Goal: Information Seeking & Learning: Learn about a topic

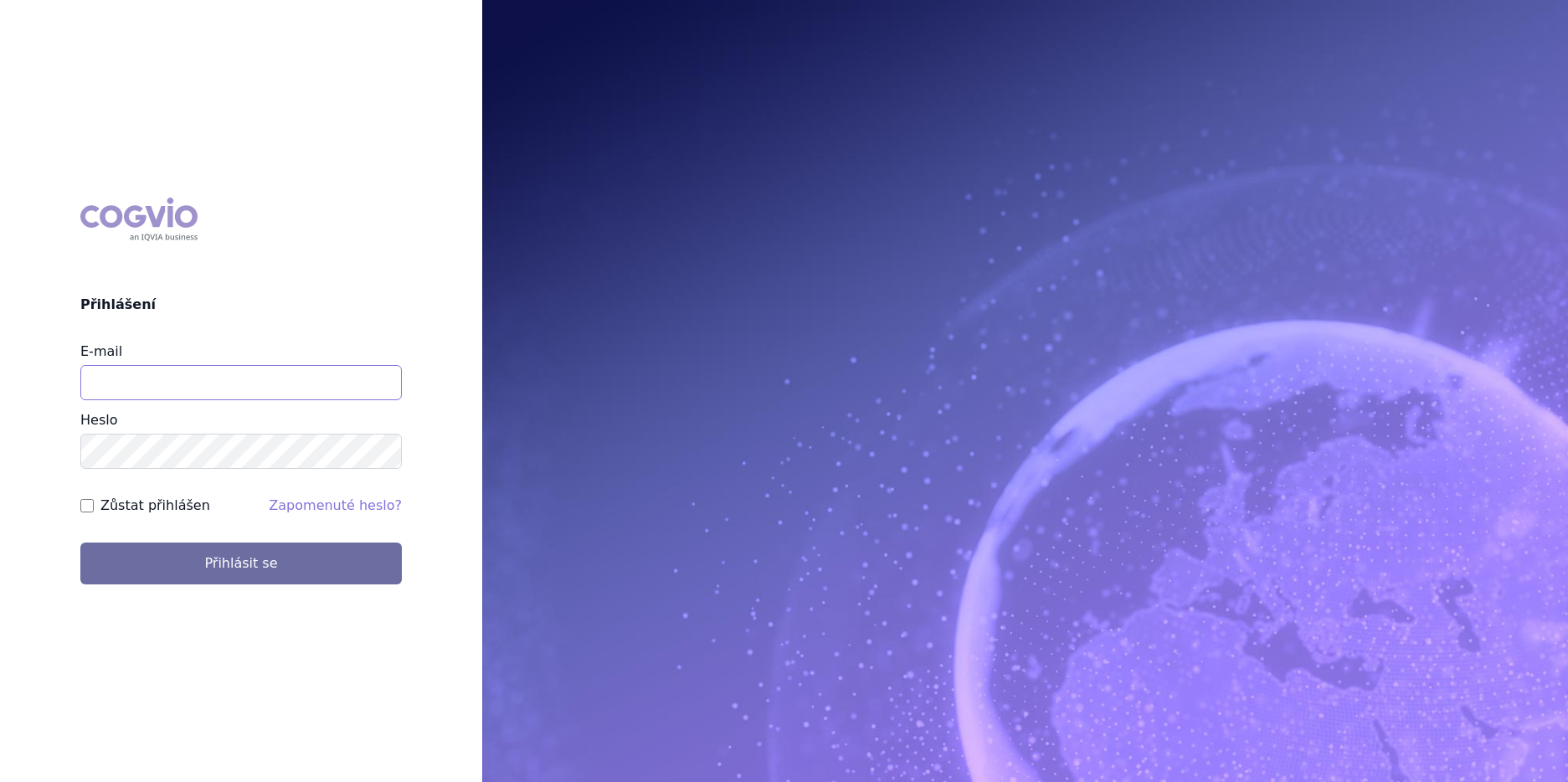
click at [116, 389] on input "E-mail" at bounding box center [241, 382] width 321 height 35
type input "[PERSON_NAME][EMAIL_ADDRESS][DOMAIN_NAME]"
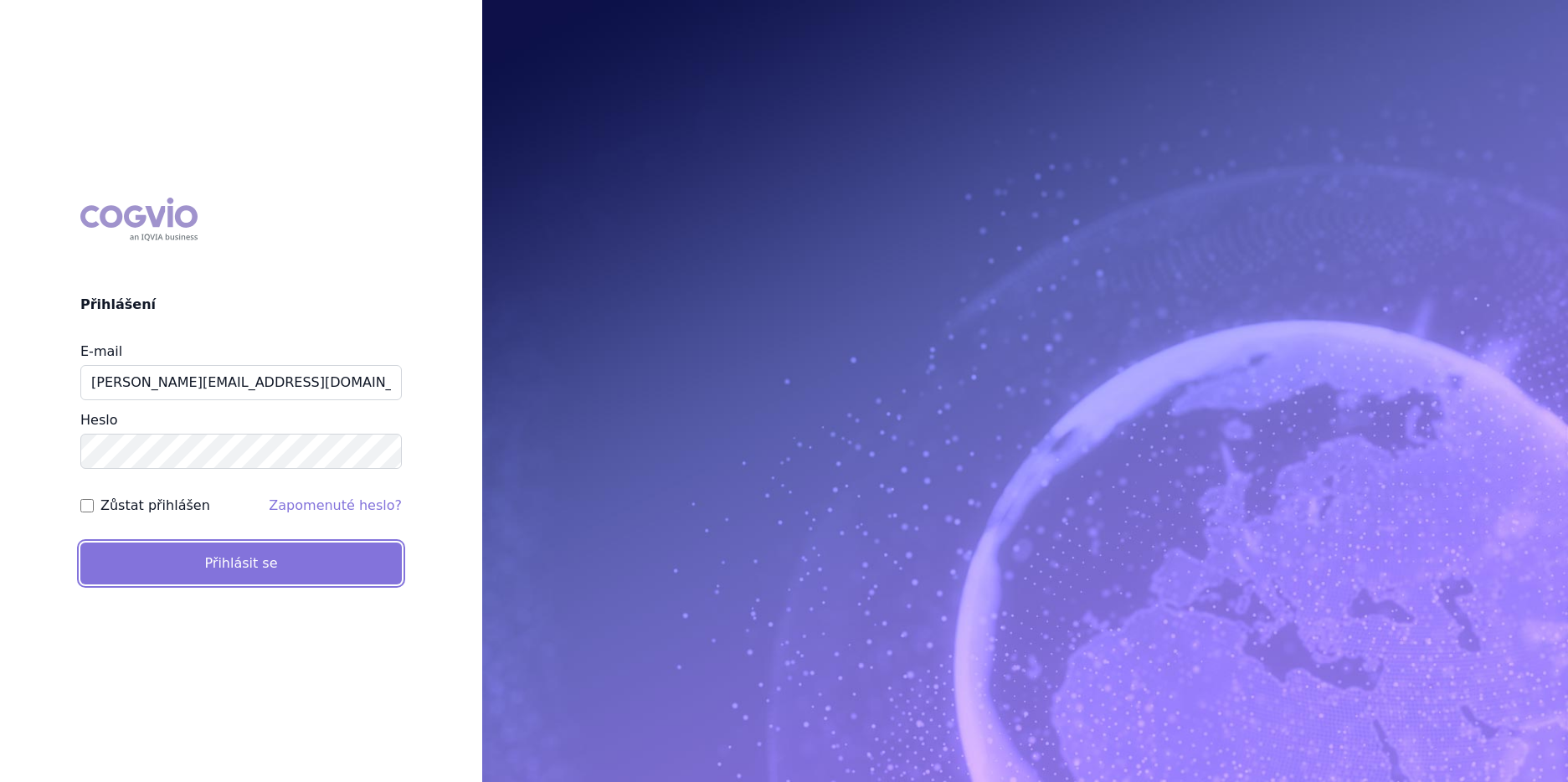
click at [182, 564] on button "Přihlásit se" at bounding box center [241, 564] width 321 height 42
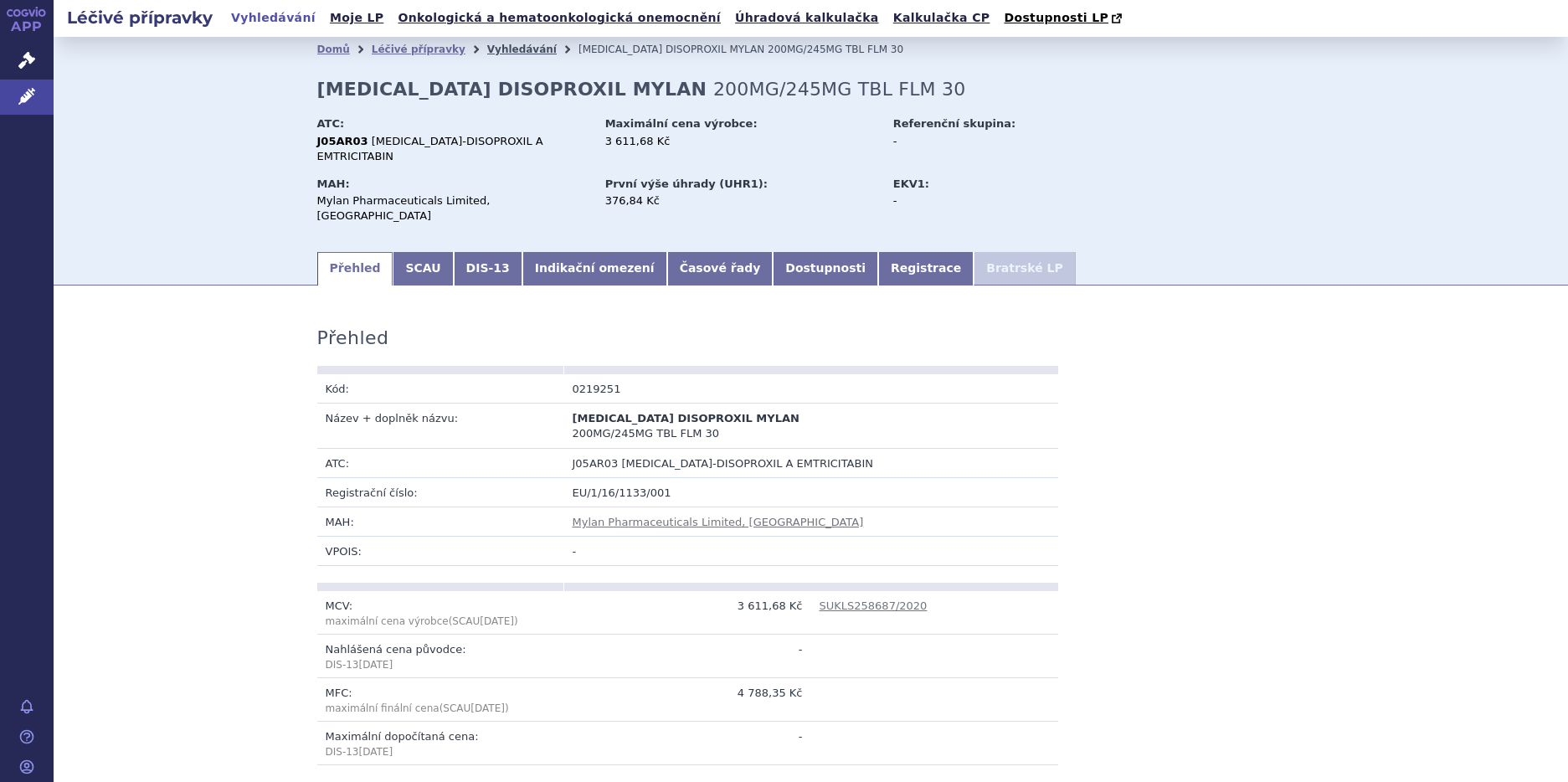
click at [487, 50] on link "Vyhledávání" at bounding box center [521, 49] width 70 height 12
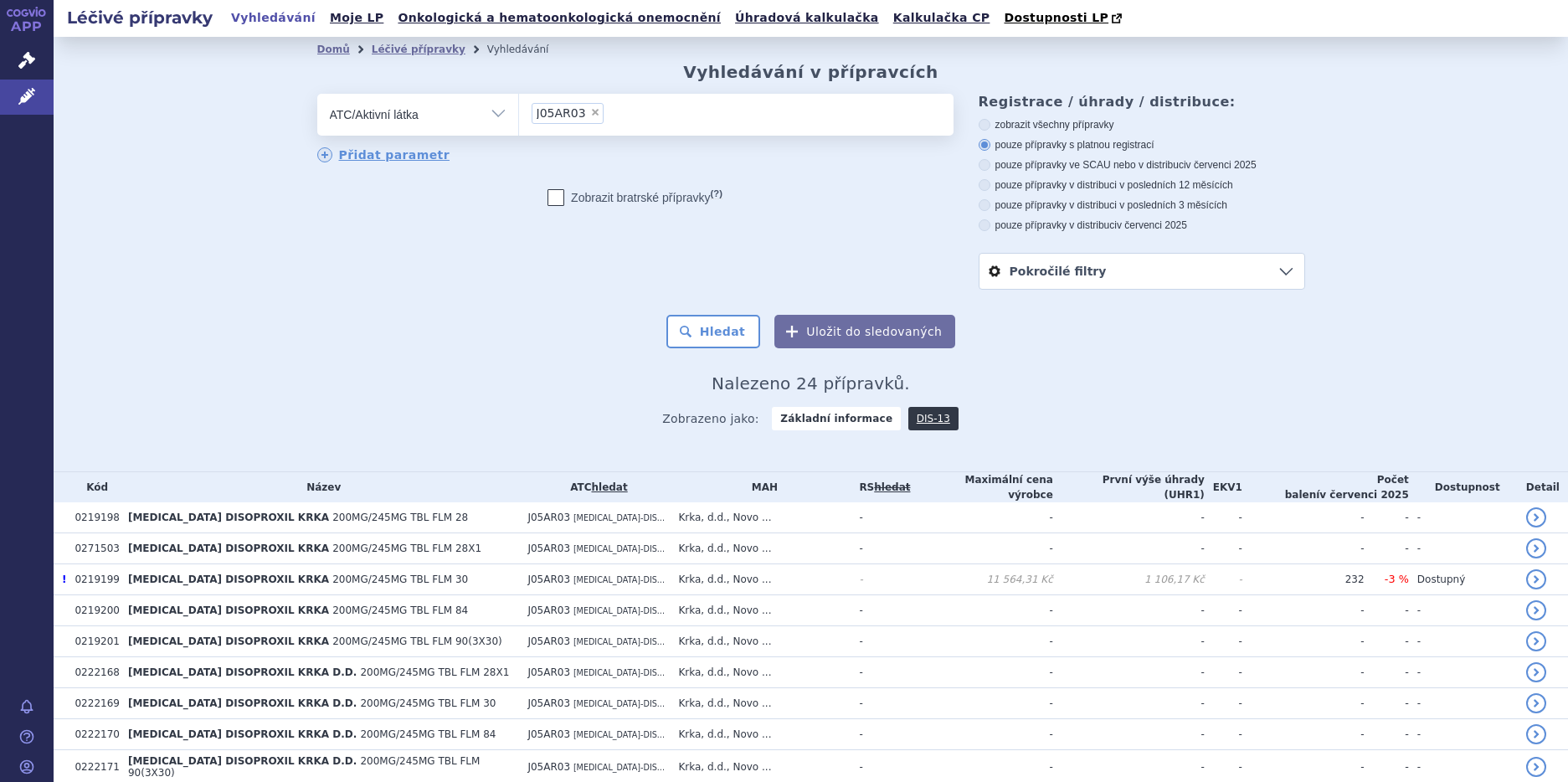
click at [590, 117] on span "×" at bounding box center [595, 112] width 10 height 10
click at [519, 117] on select "J05AR03" at bounding box center [519, 114] width 1 height 42
select select
click at [487, 113] on select "Vše Přípravek/SUKL kód MAH VPOIS ATC/Aktivní látka Léková forma Síla" at bounding box center [418, 112] width 201 height 37
select select "filter-marketing-authorization-holder"
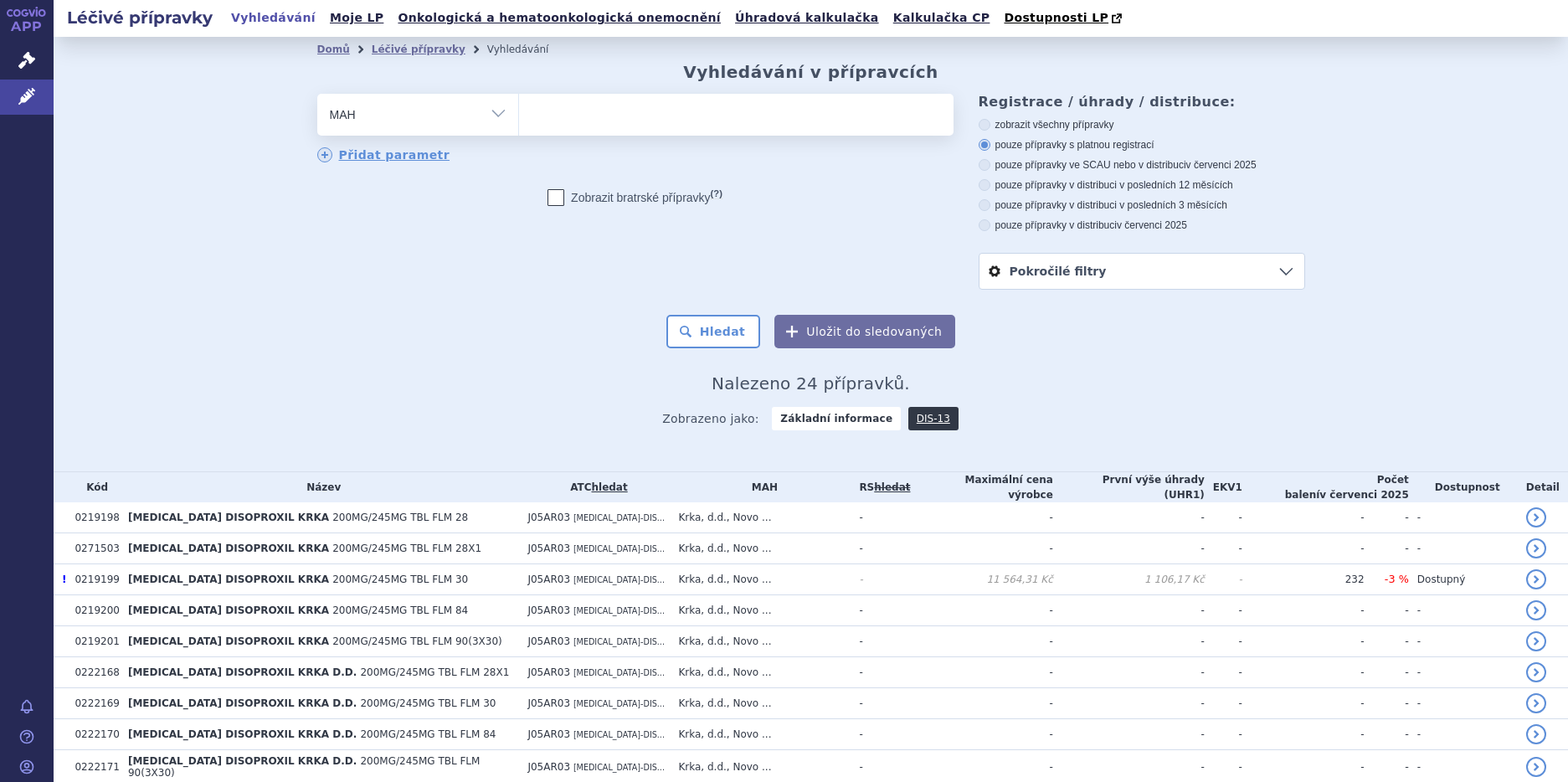
click at [317, 95] on select "Vše Přípravek/SUKL kód MAH VPOIS ATC/Aktivní látka Léková forma Síla" at bounding box center [418, 112] width 201 height 37
click at [543, 111] on ul at bounding box center [736, 111] width 434 height 35
click at [519, 111] on select at bounding box center [519, 114] width 1 height 42
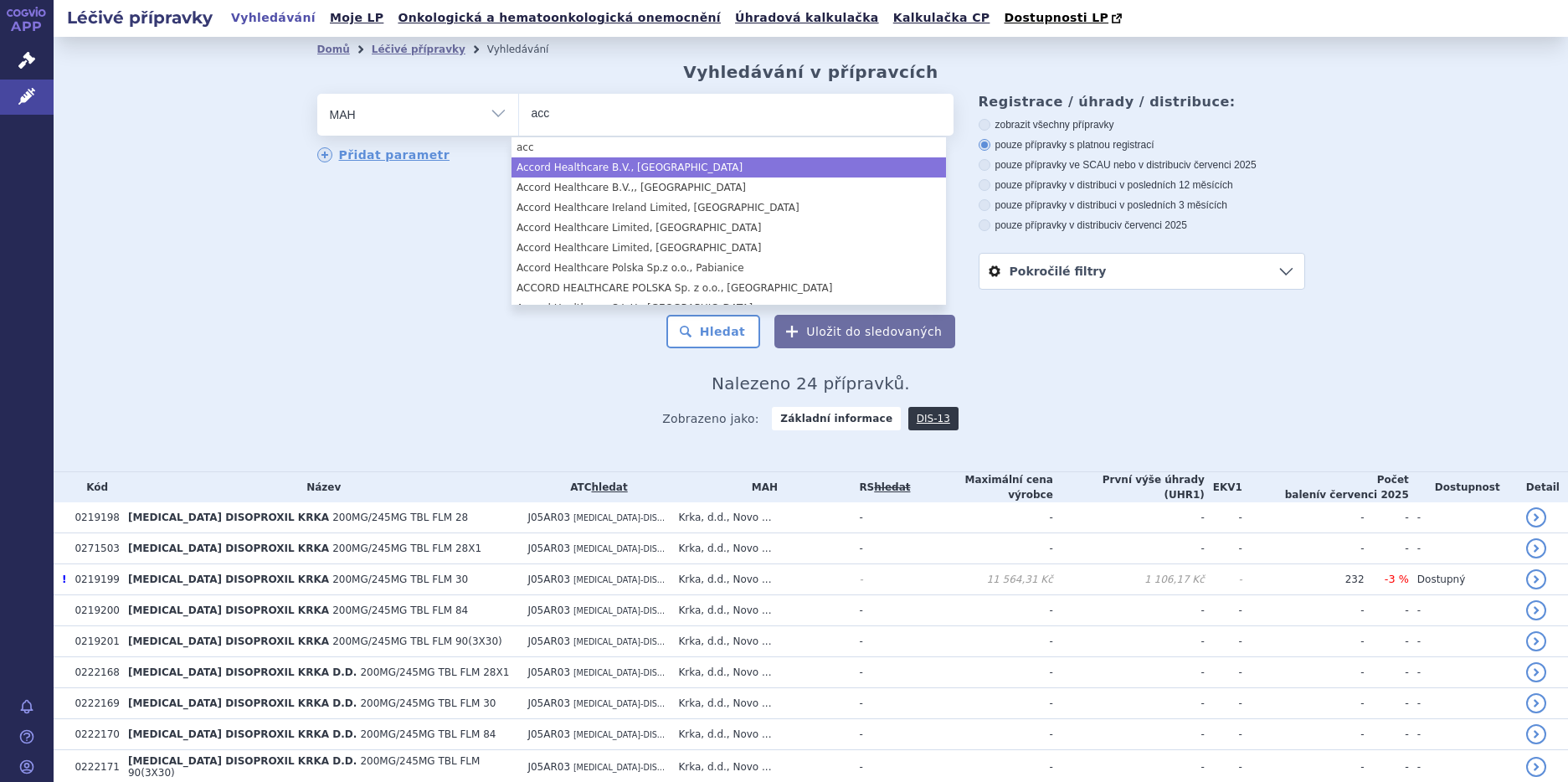
type input "acc"
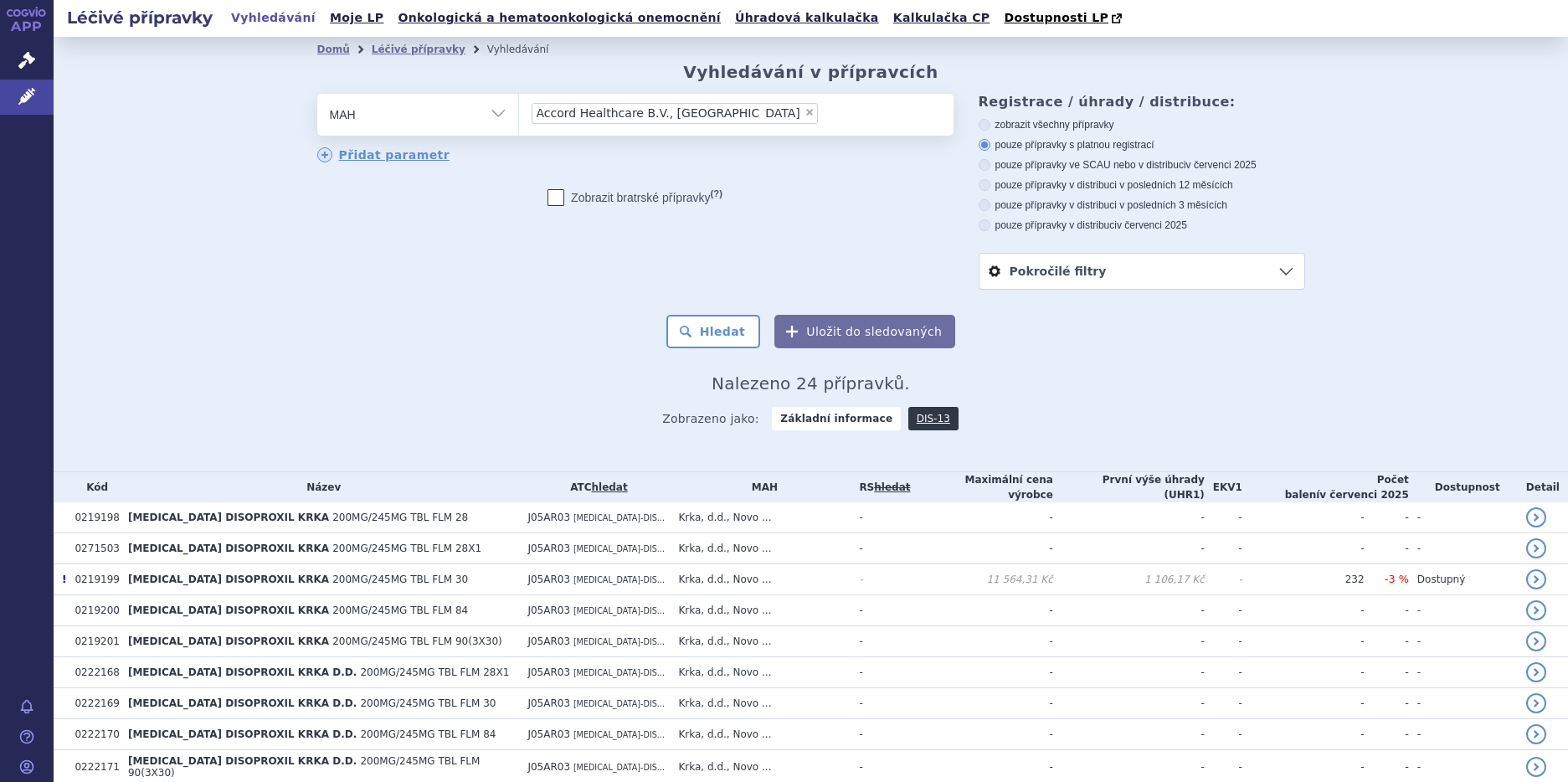
select select "Accord Healthcare B.V., [GEOGRAPHIC_DATA]"
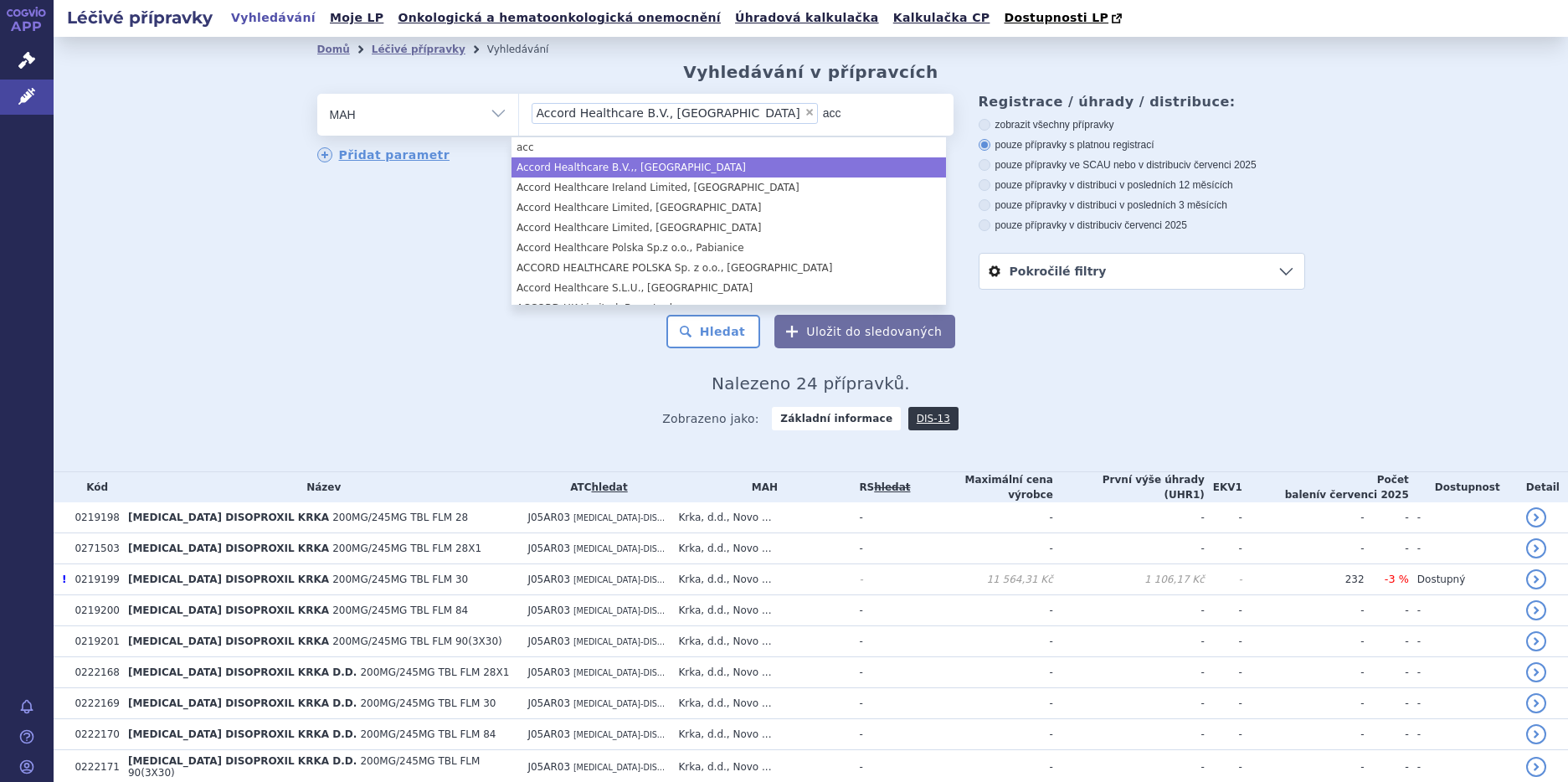
type input "acc"
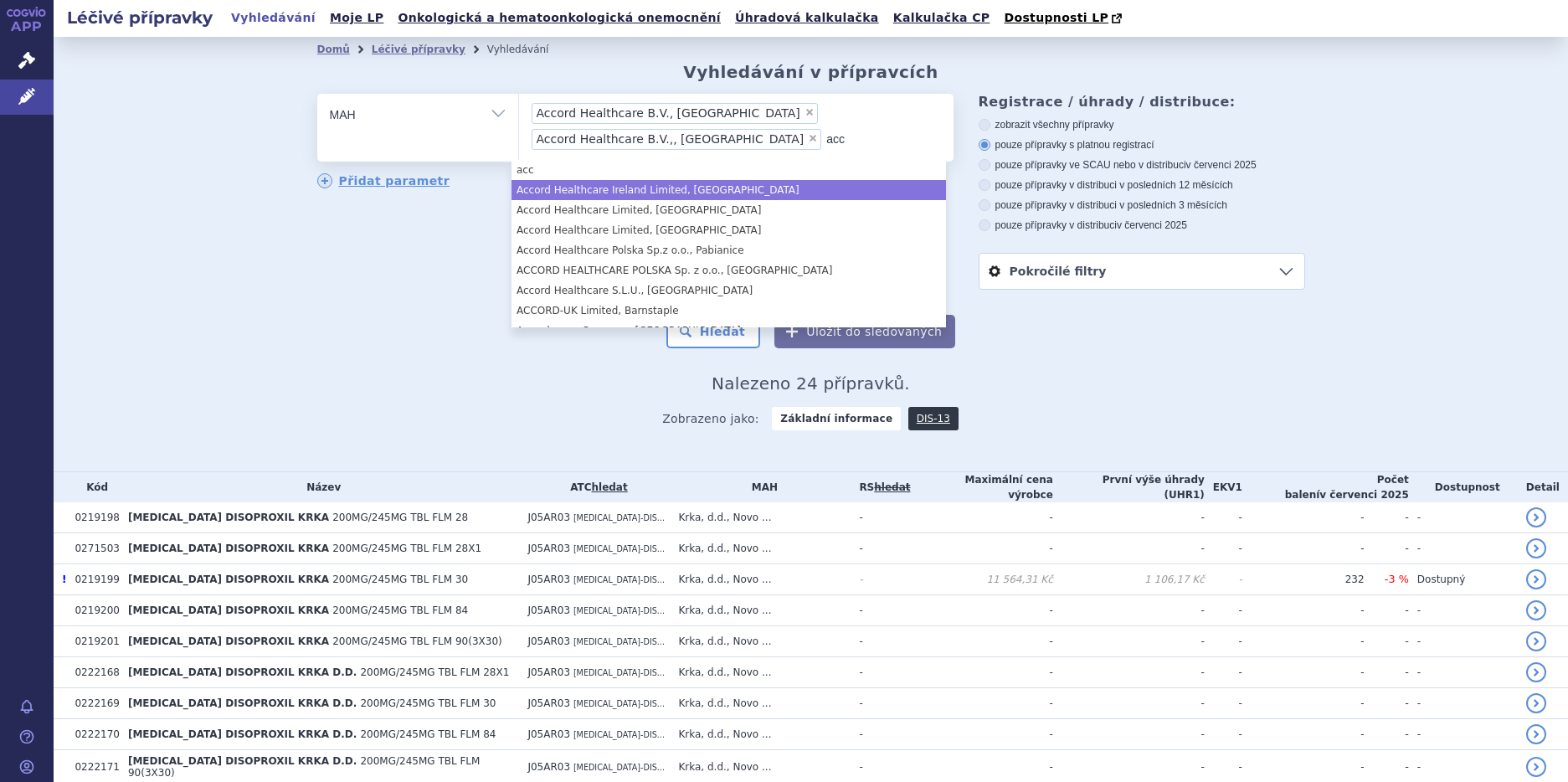
type input "acc"
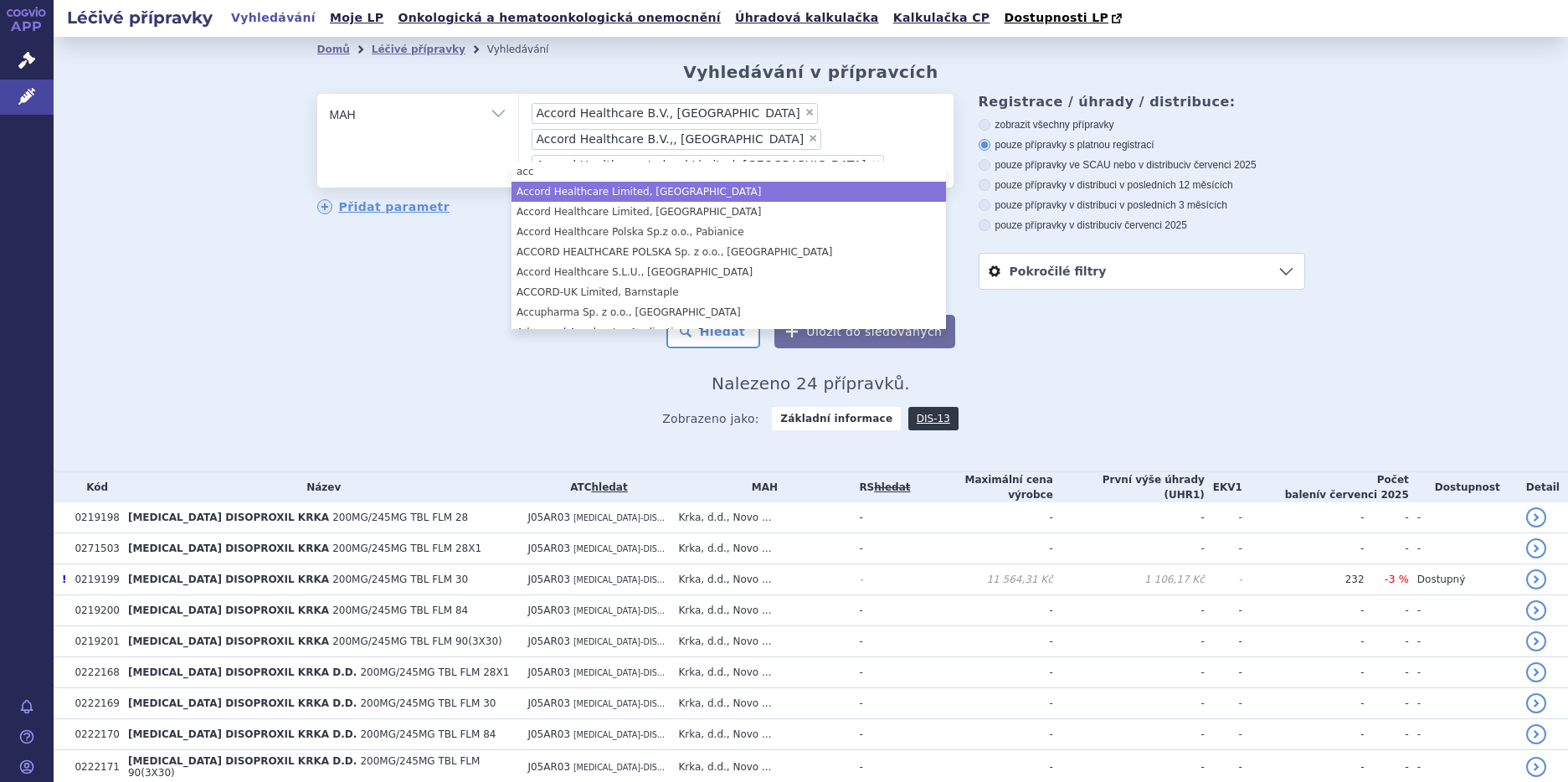
type input "acc"
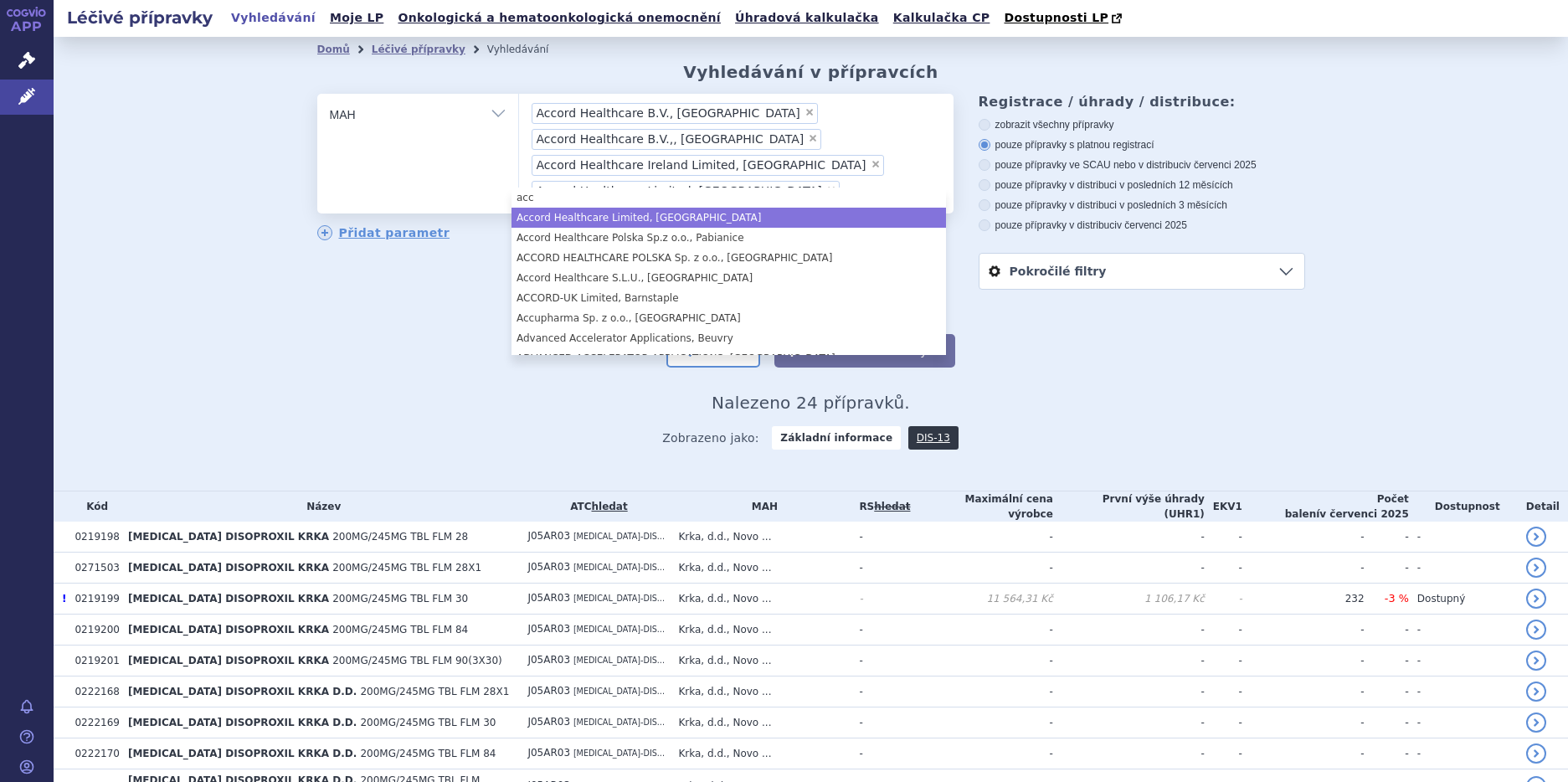
type input "acc"
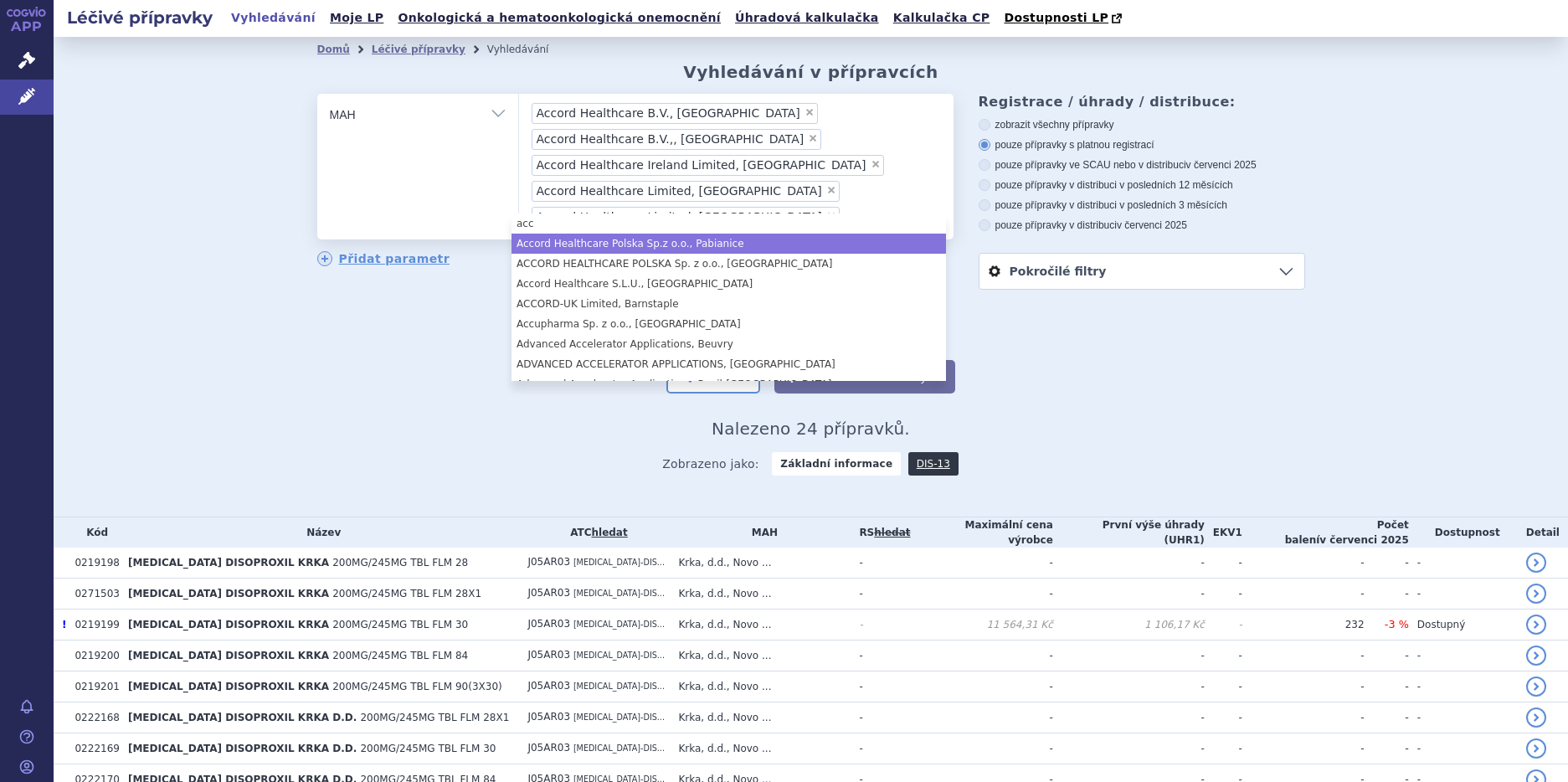
type input "acc"
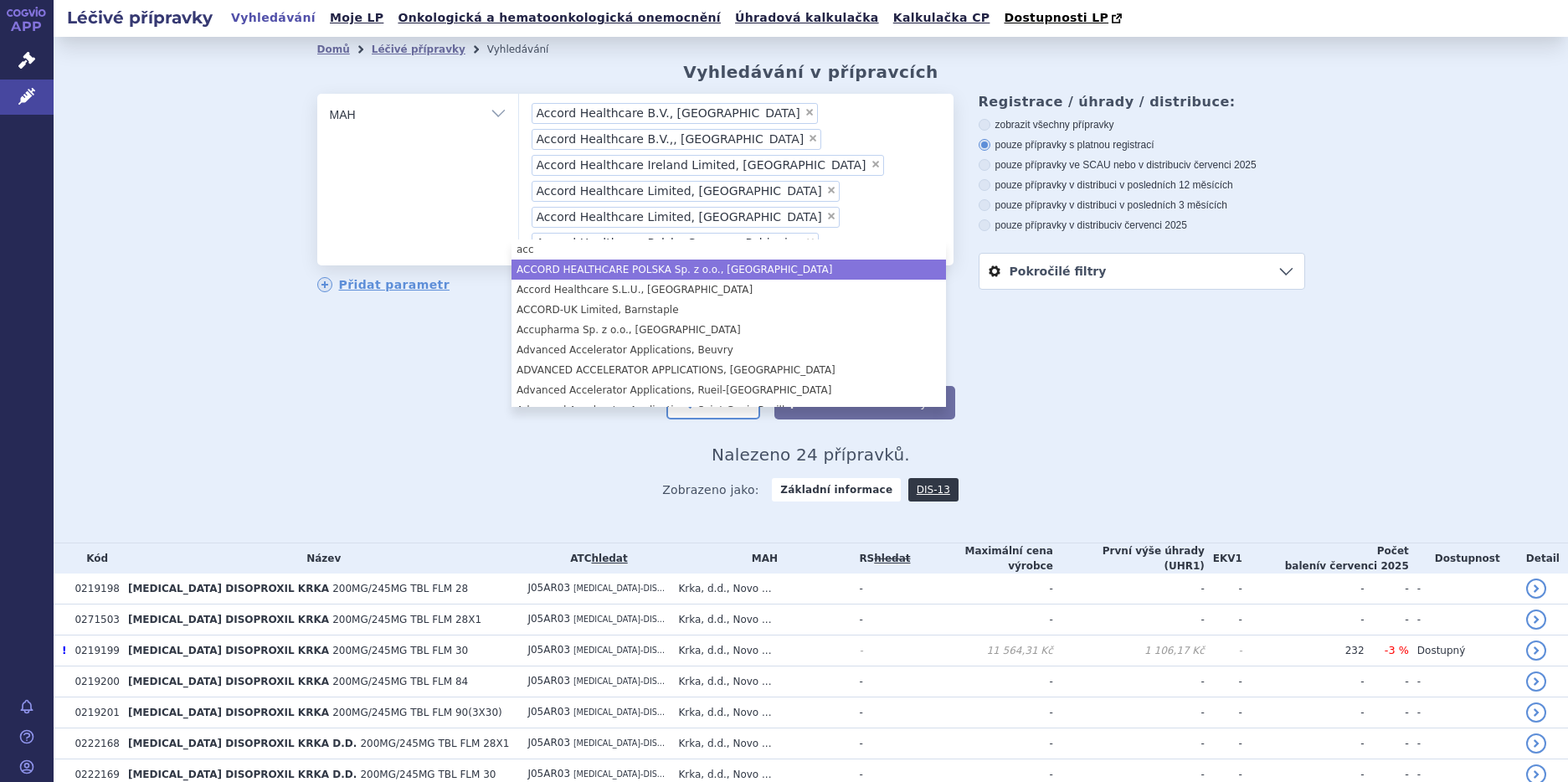
type input "acc"
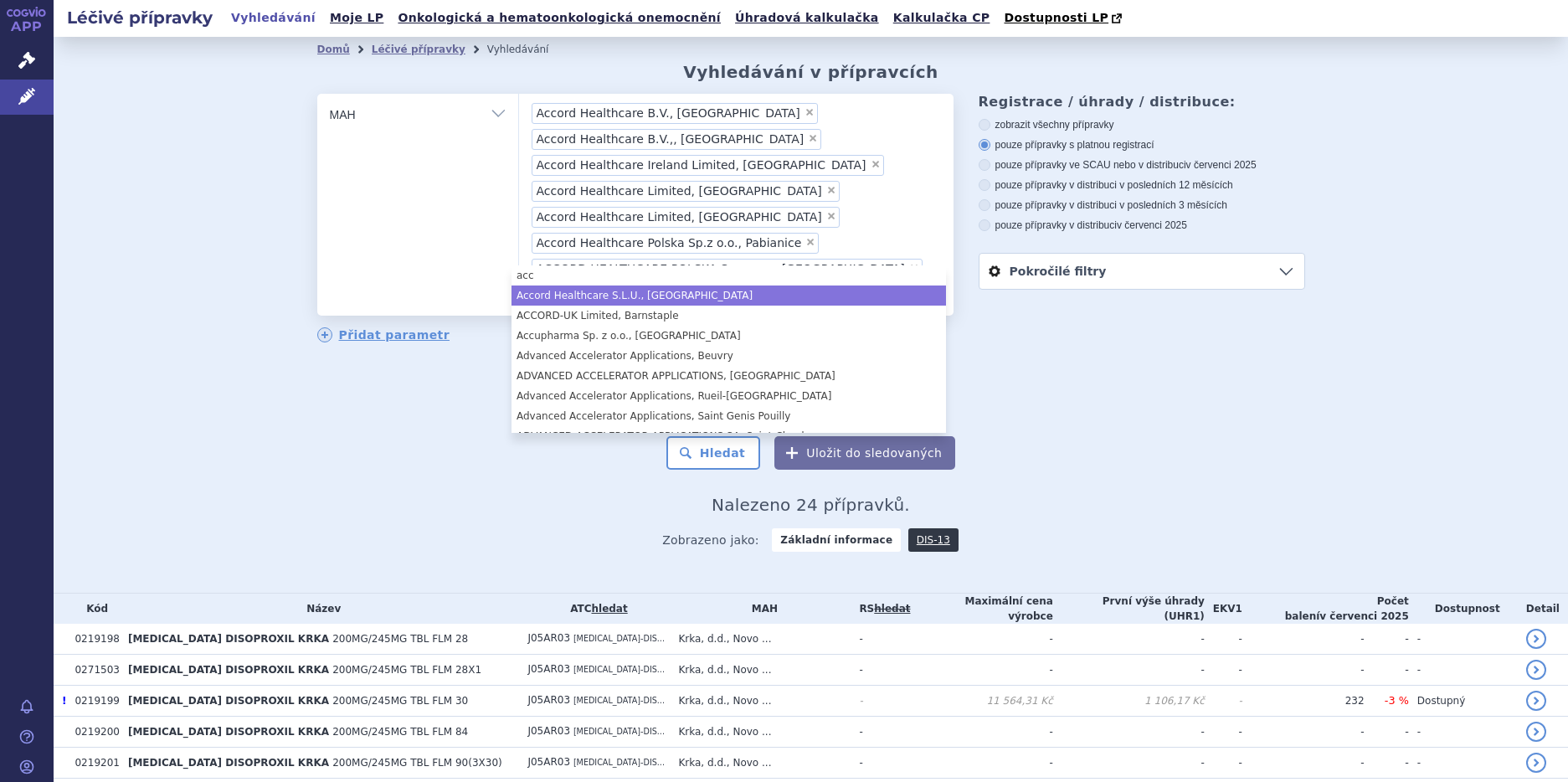
type input "acc"
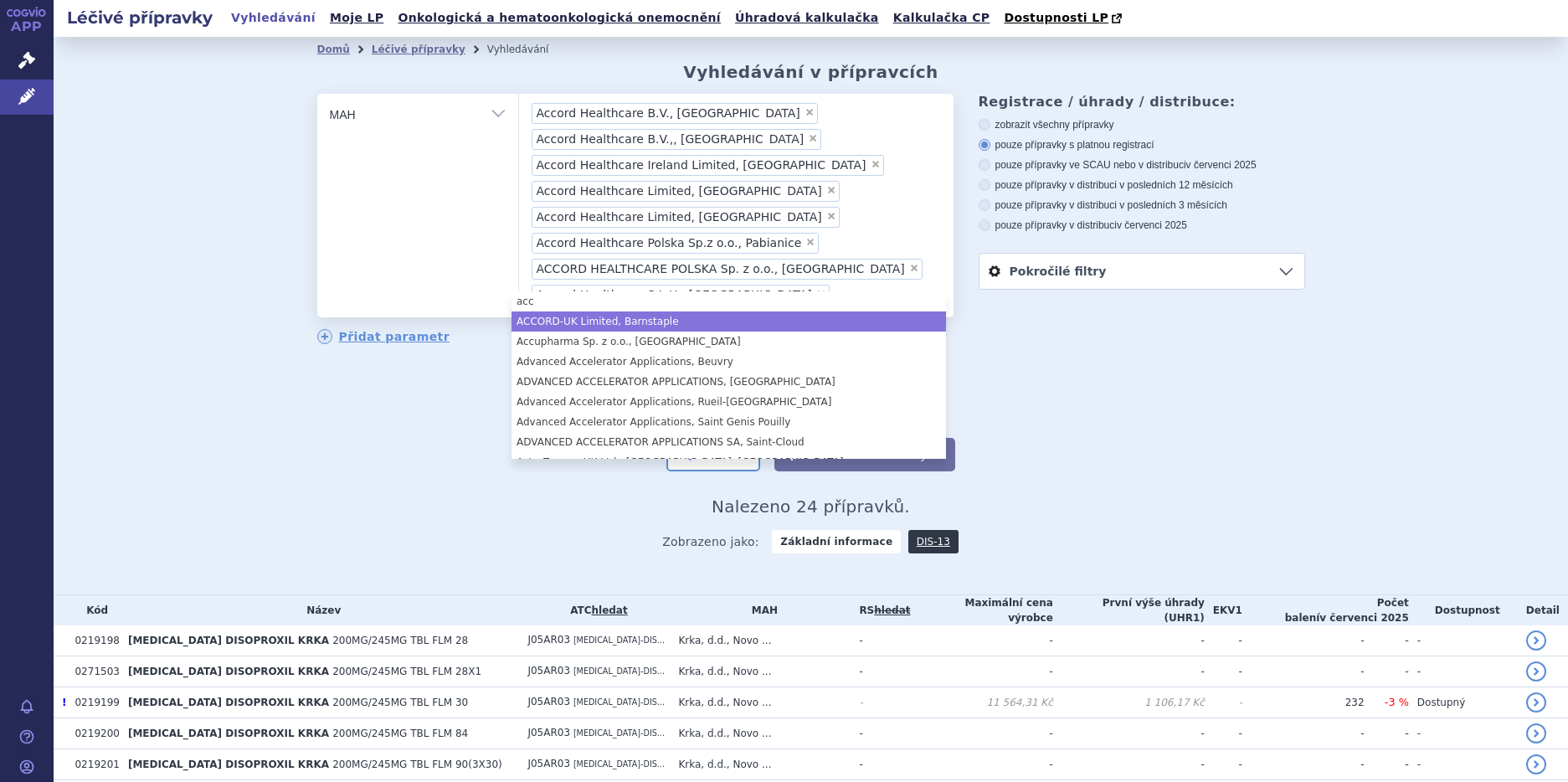
type input "acc"
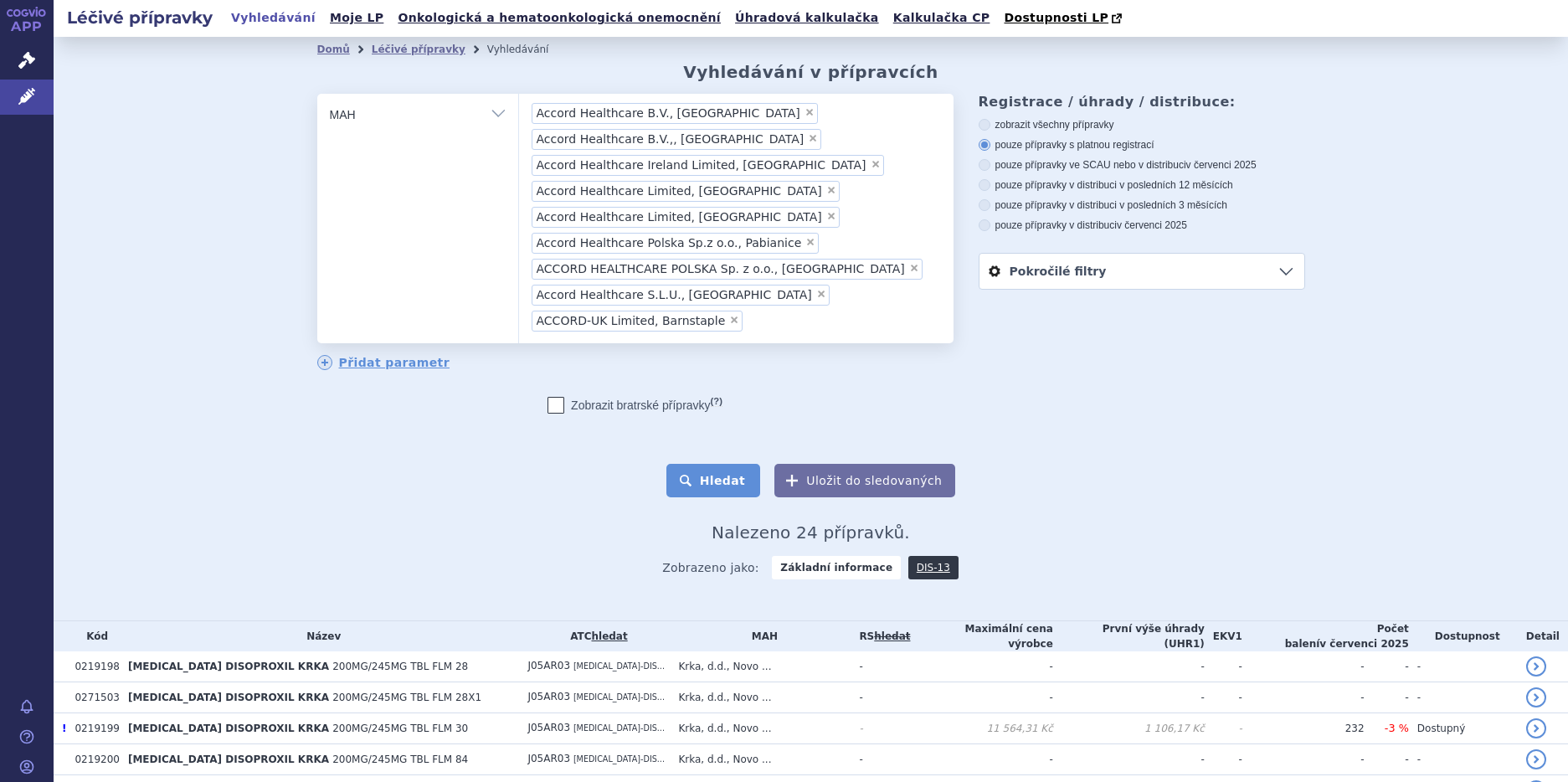
click at [722, 464] on button "Hledat" at bounding box center [713, 480] width 95 height 34
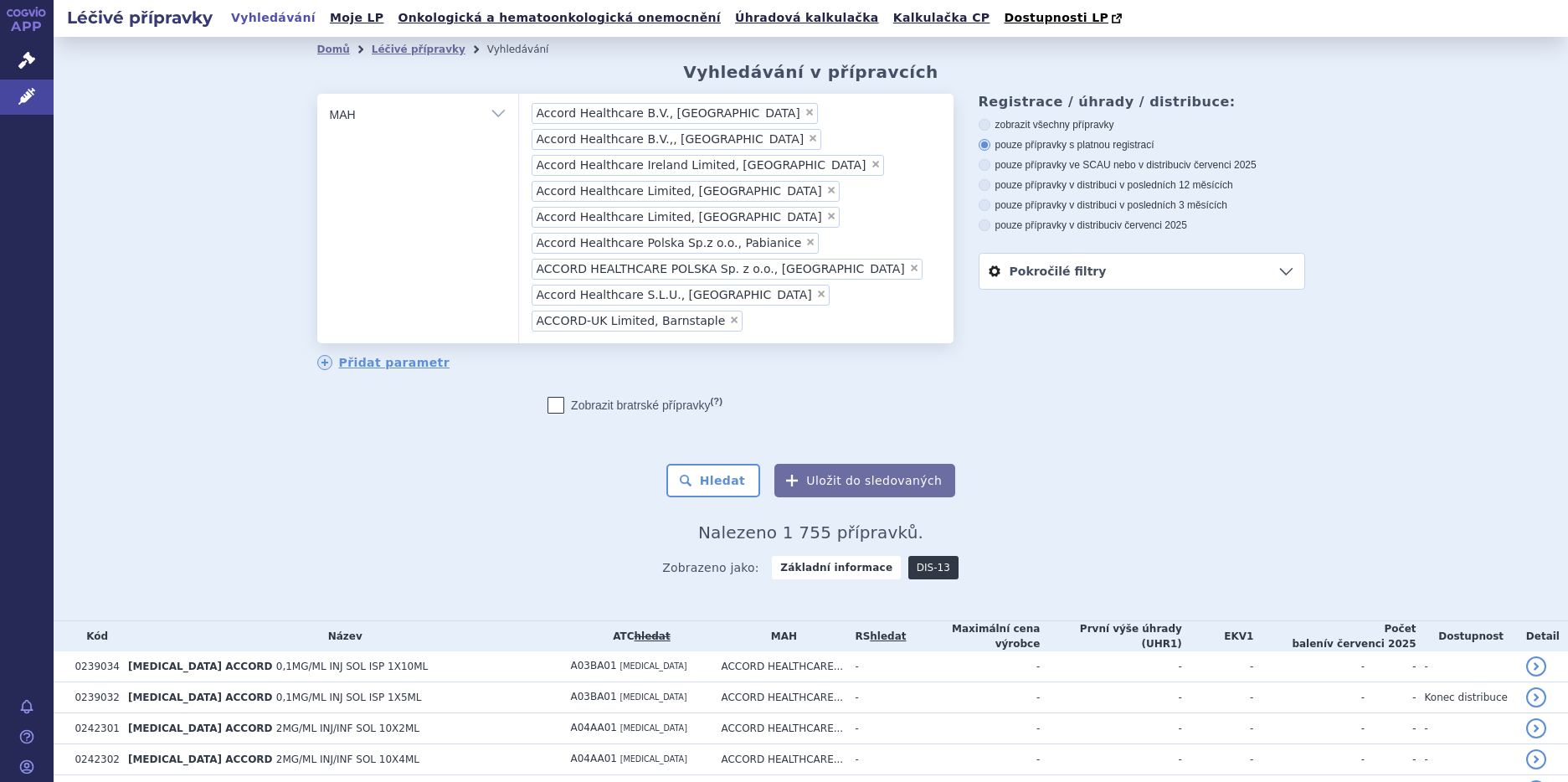
click at [913, 556] on link "DIS-13" at bounding box center [934, 567] width 50 height 23
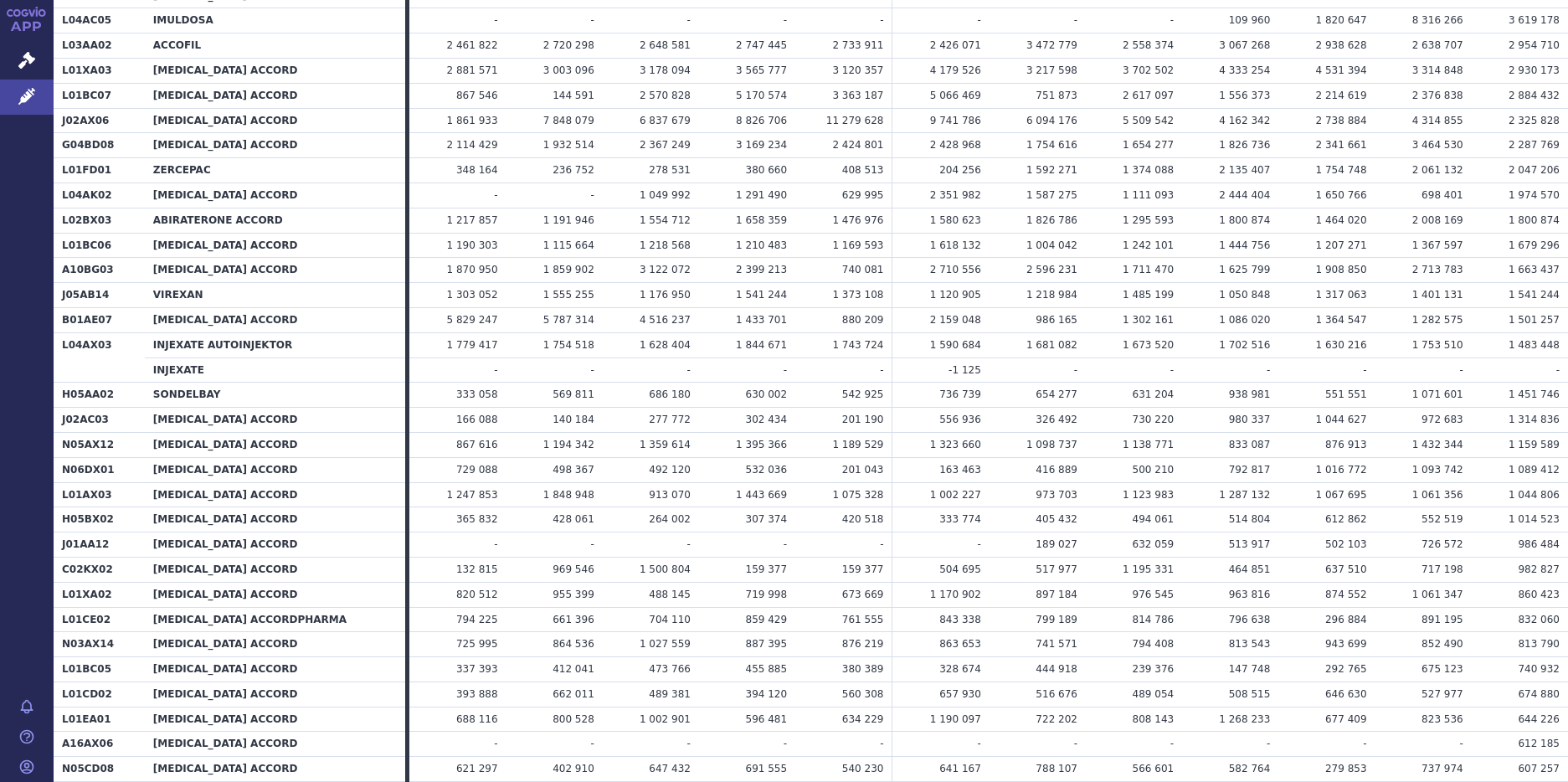
scroll to position [670, 0]
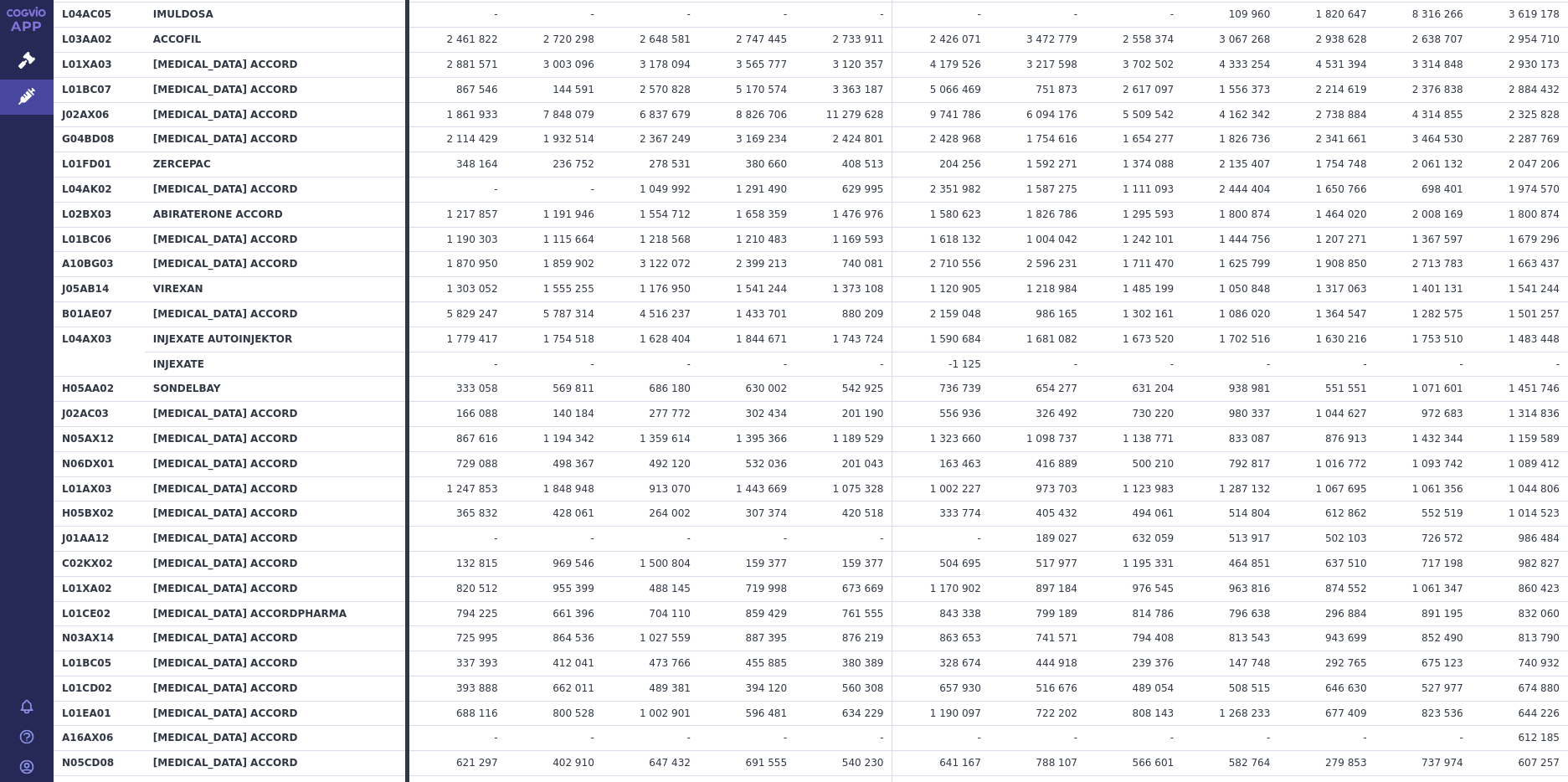
click at [1528, 686] on span "674 880" at bounding box center [1539, 688] width 42 height 12
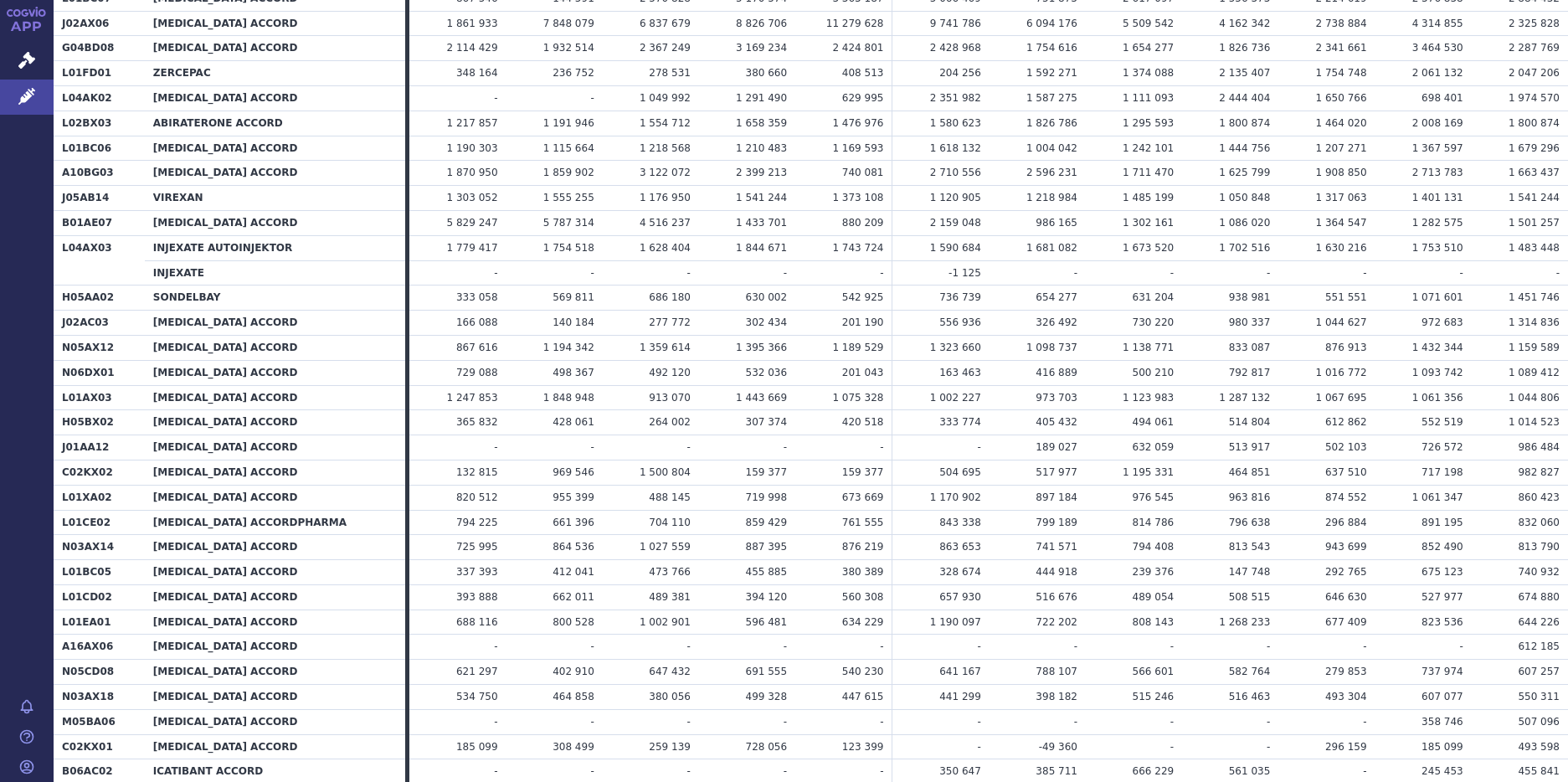
scroll to position [921, 0]
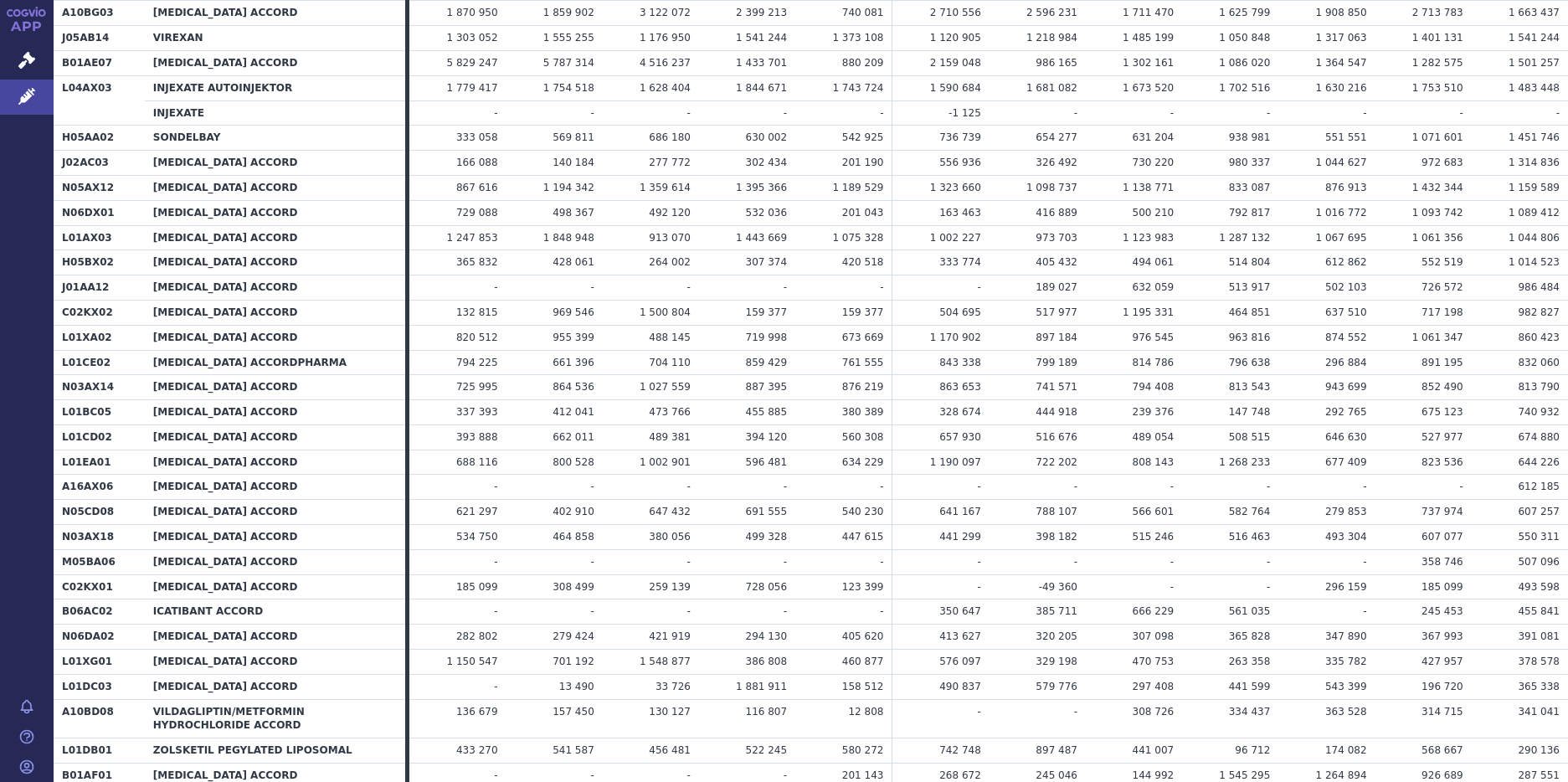
click at [1532, 723] on td "341 041" at bounding box center [1520, 719] width 96 height 39
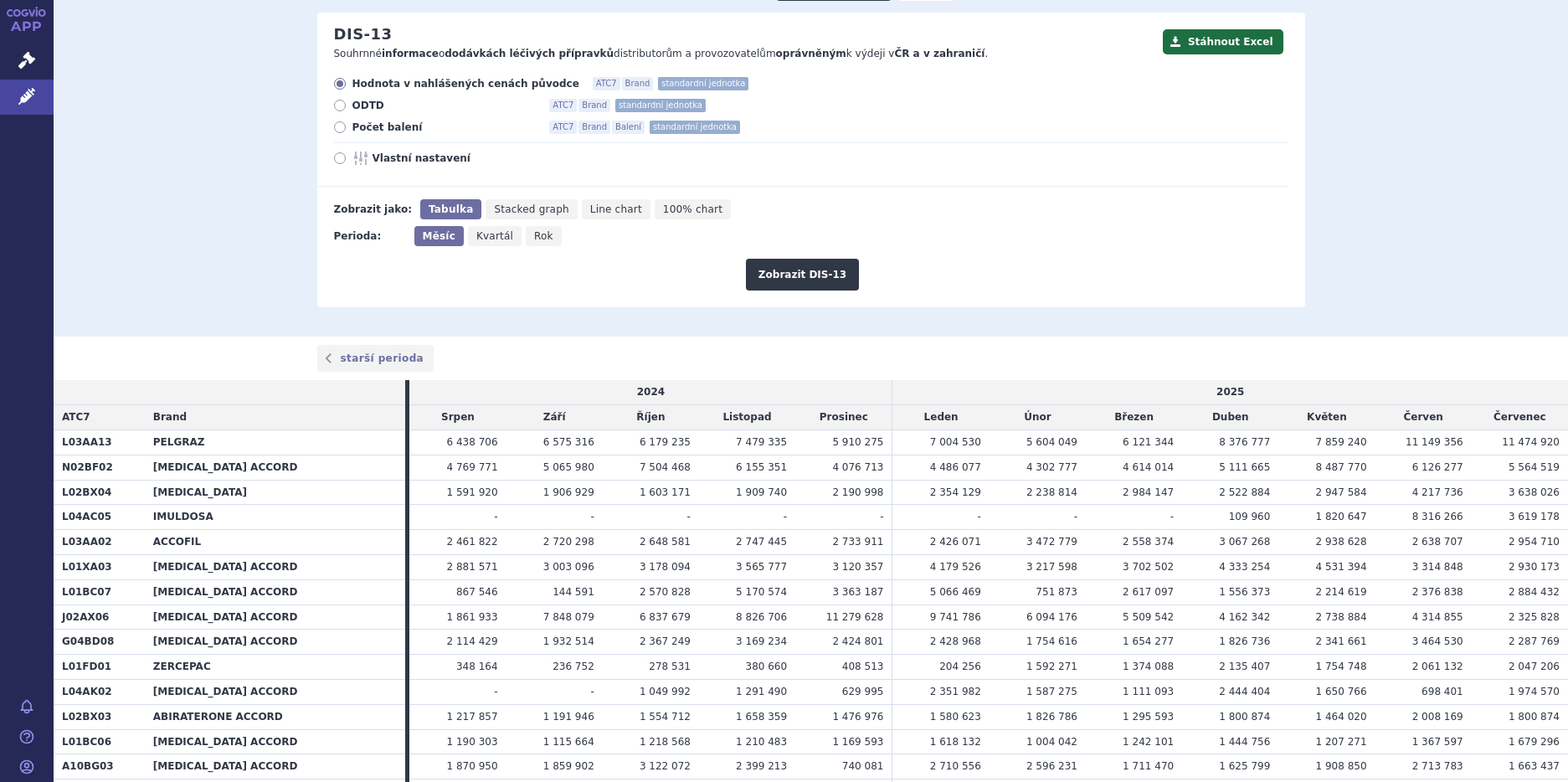
scroll to position [0, 0]
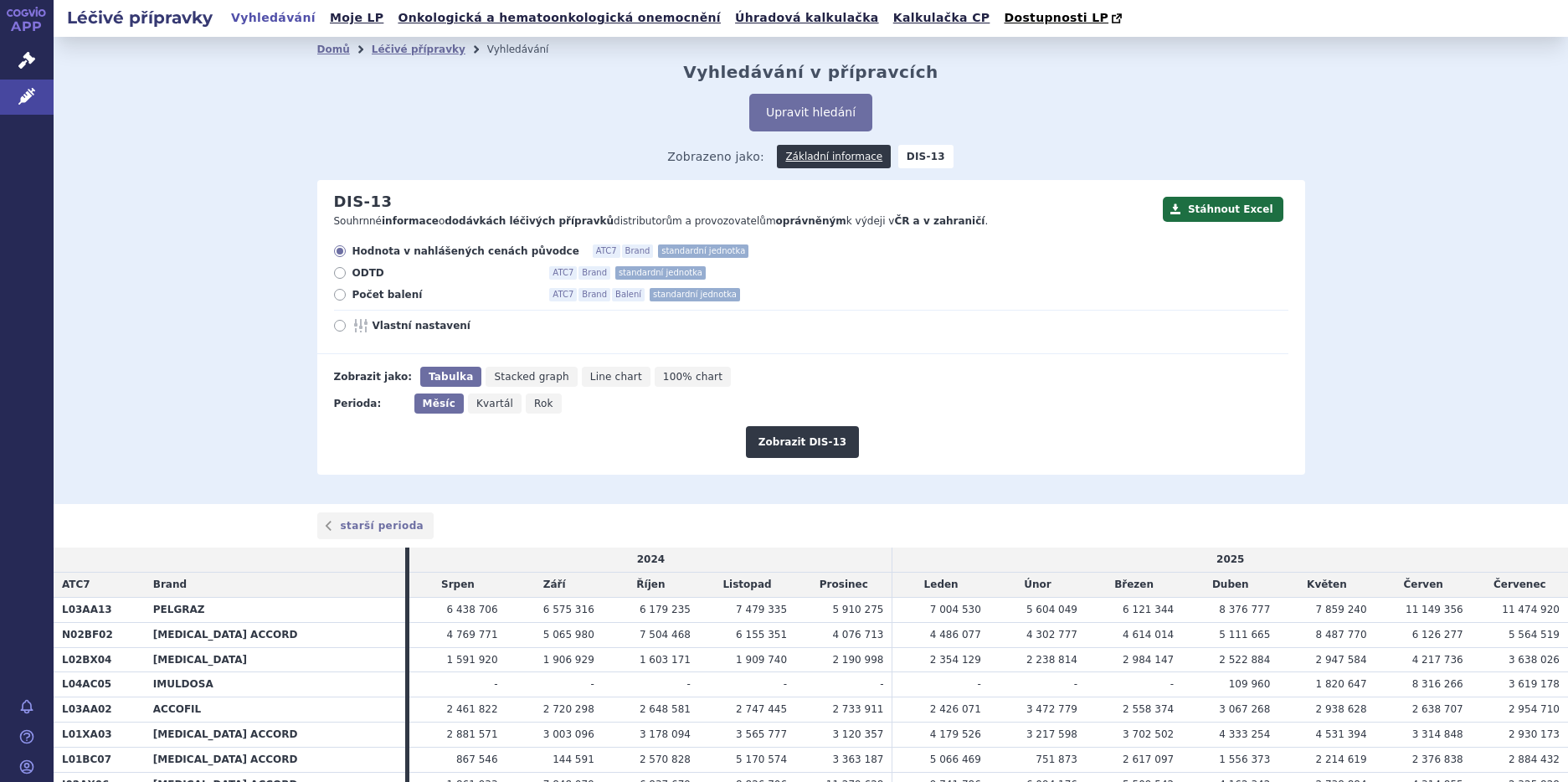
drag, startPoint x: 330, startPoint y: 296, endPoint x: 340, endPoint y: 294, distance: 10.2
click at [334, 295] on icon at bounding box center [340, 294] width 12 height 12
click at [335, 295] on input "Počet balení ATC7 Brand Balení standardní jednotka" at bounding box center [340, 296] width 11 height 11
radio input "true"
click at [785, 443] on button "Zobrazit DIS-13" at bounding box center [802, 442] width 113 height 32
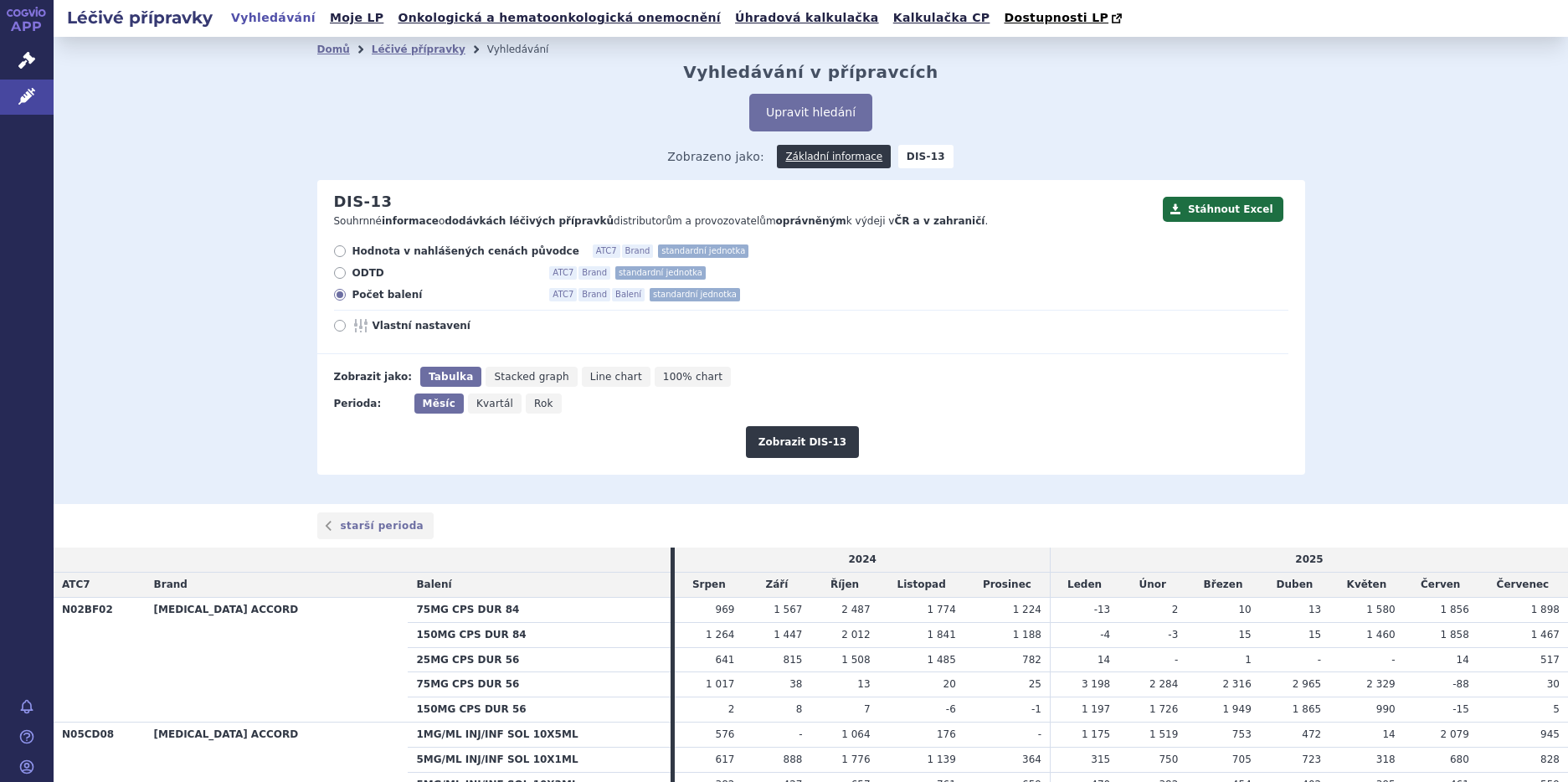
click at [413, 328] on span "Vlastní nastavení" at bounding box center [465, 326] width 184 height 13
click at [347, 328] on input "Vlastní nastavení" at bounding box center [340, 327] width 11 height 11
radio input "true"
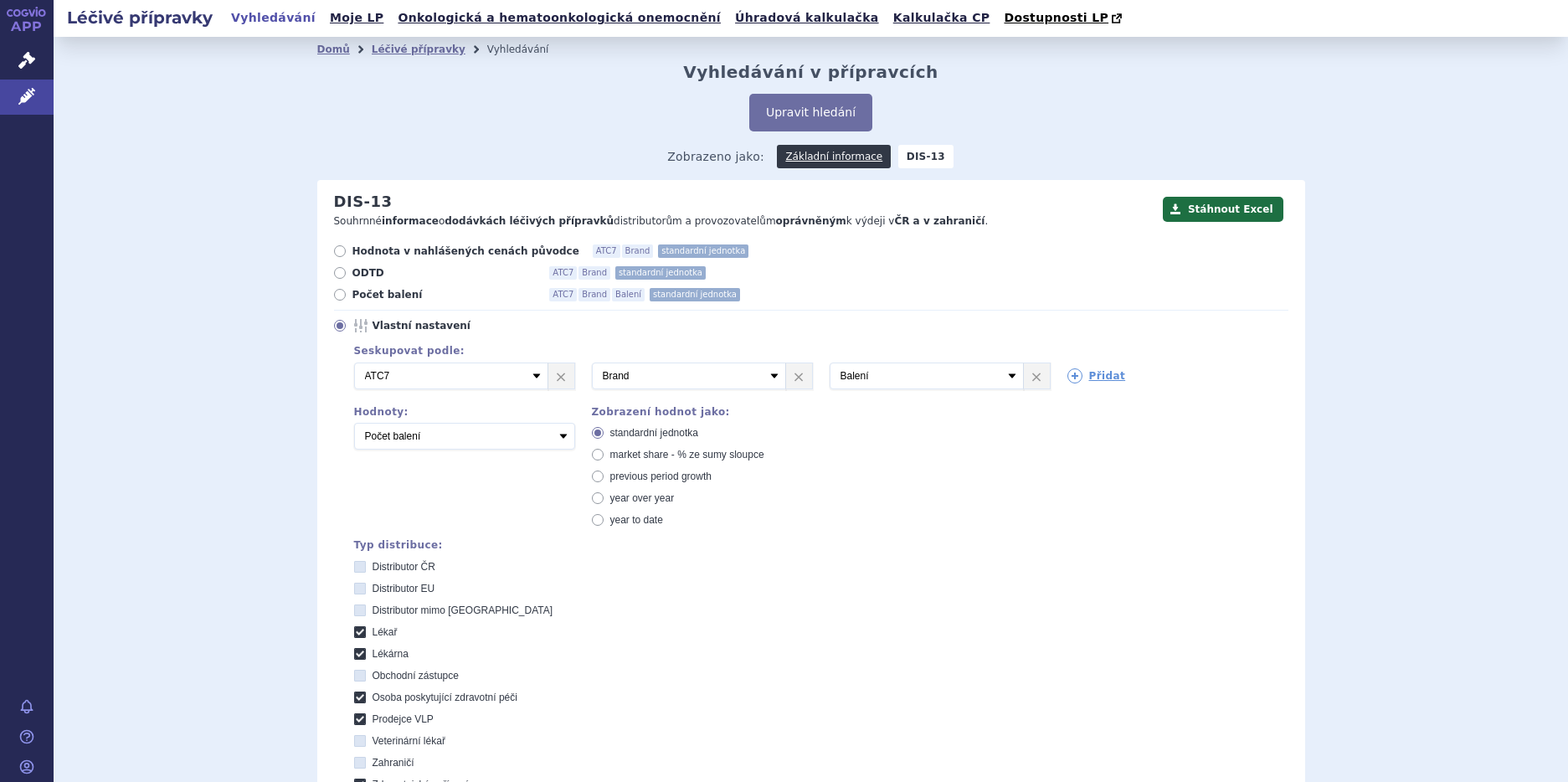
click at [355, 634] on icon at bounding box center [360, 632] width 12 height 12
click at [356, 634] on input "Lékař" at bounding box center [360, 633] width 11 height 11
checkbox input "false"
click at [357, 655] on icon at bounding box center [360, 654] width 12 height 12
click at [357, 655] on input "Lékárna" at bounding box center [360, 656] width 11 height 11
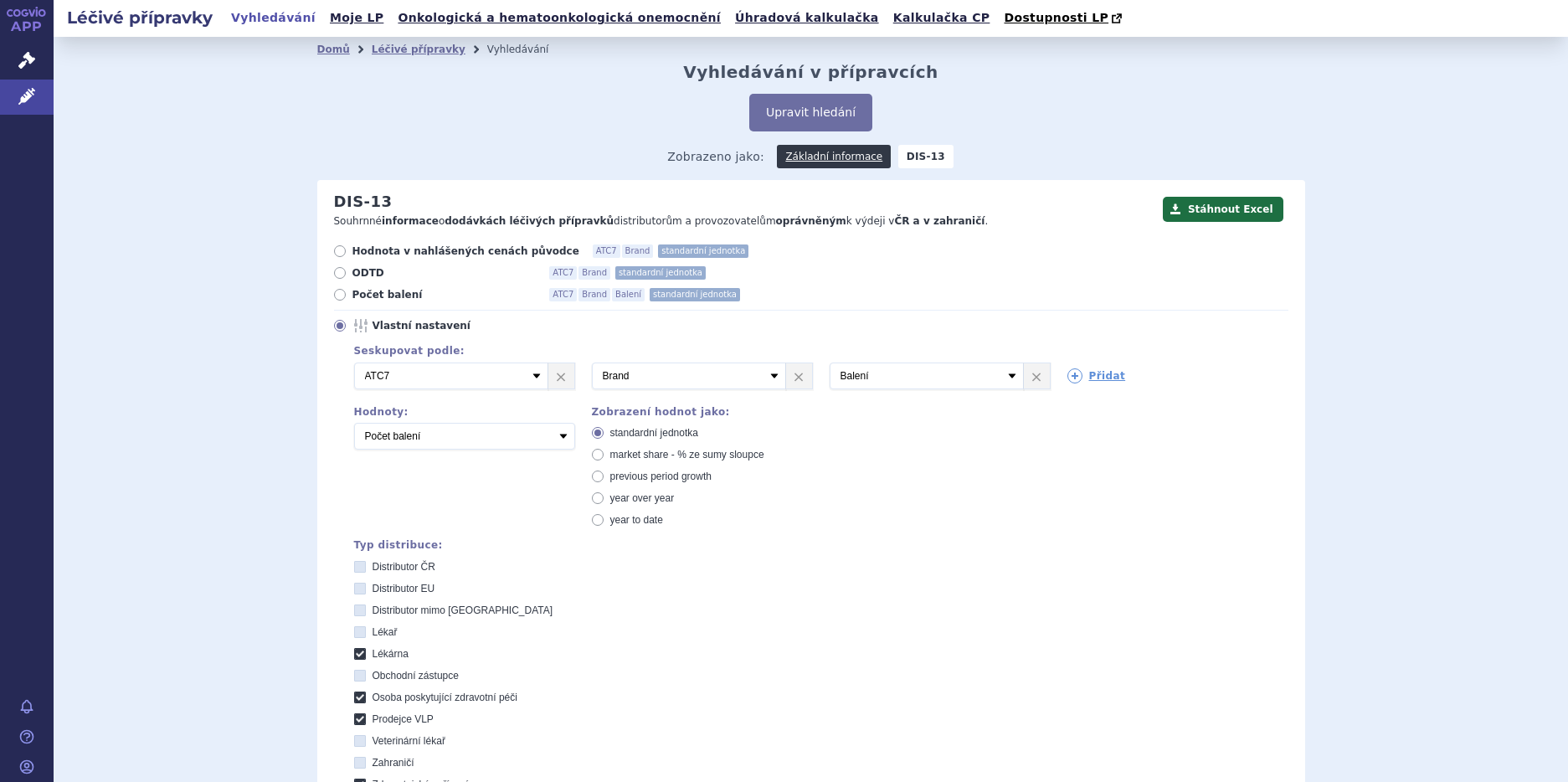
checkbox input "false"
click at [355, 586] on icon at bounding box center [360, 588] width 12 height 12
click at [356, 586] on EU "Distributor EU" at bounding box center [360, 590] width 11 height 11
checkbox EU "true"
click at [355, 619] on div "Distributor ČR Distributor EU Distributor mimo EU Lékař Lékárna Obchodní zástup…" at bounding box center [821, 707] width 934 height 296
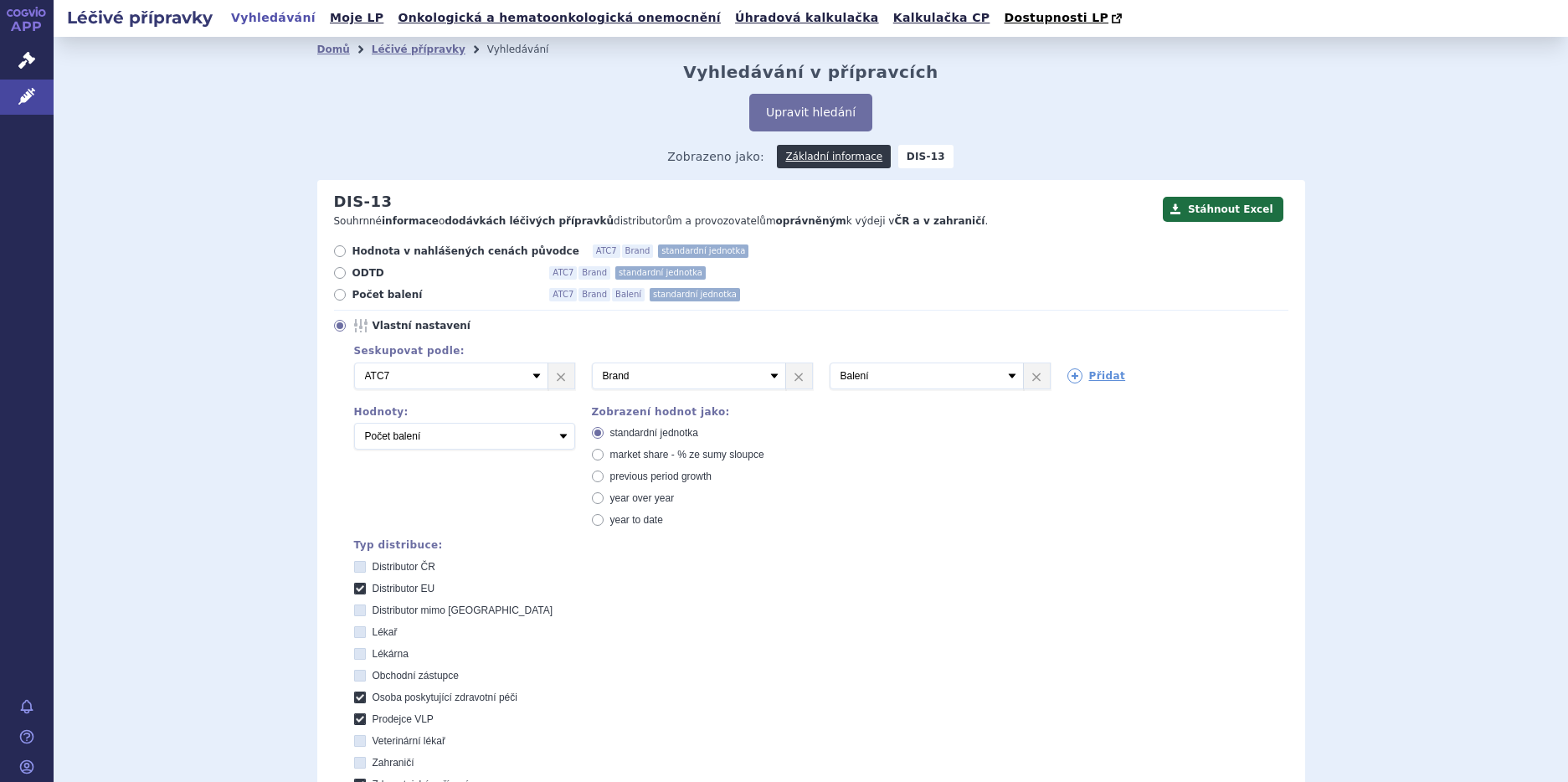
click at [355, 612] on icon at bounding box center [360, 610] width 12 height 12
click at [356, 612] on EU "Distributor mimo [GEOGRAPHIC_DATA]" at bounding box center [360, 611] width 11 height 11
checkbox EU "true"
click at [355, 699] on icon at bounding box center [360, 698] width 12 height 12
click at [356, 699] on péči "Osoba poskytující zdravotní péči" at bounding box center [360, 699] width 11 height 11
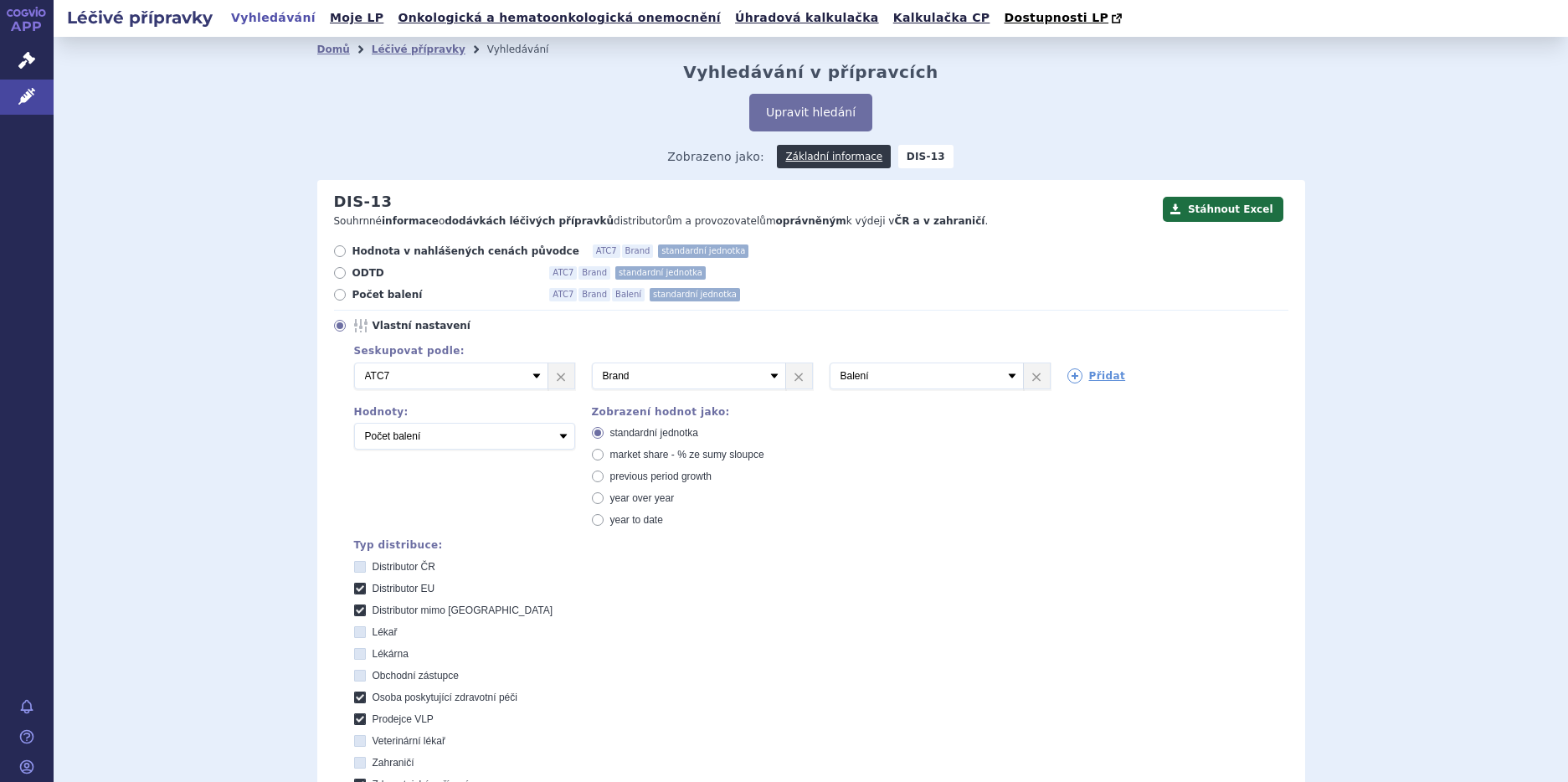
checkbox péči "false"
click at [355, 718] on icon at bounding box center [360, 719] width 12 height 12
click at [356, 718] on VLP "Prodejce VLP" at bounding box center [360, 721] width 11 height 11
checkbox VLP "false"
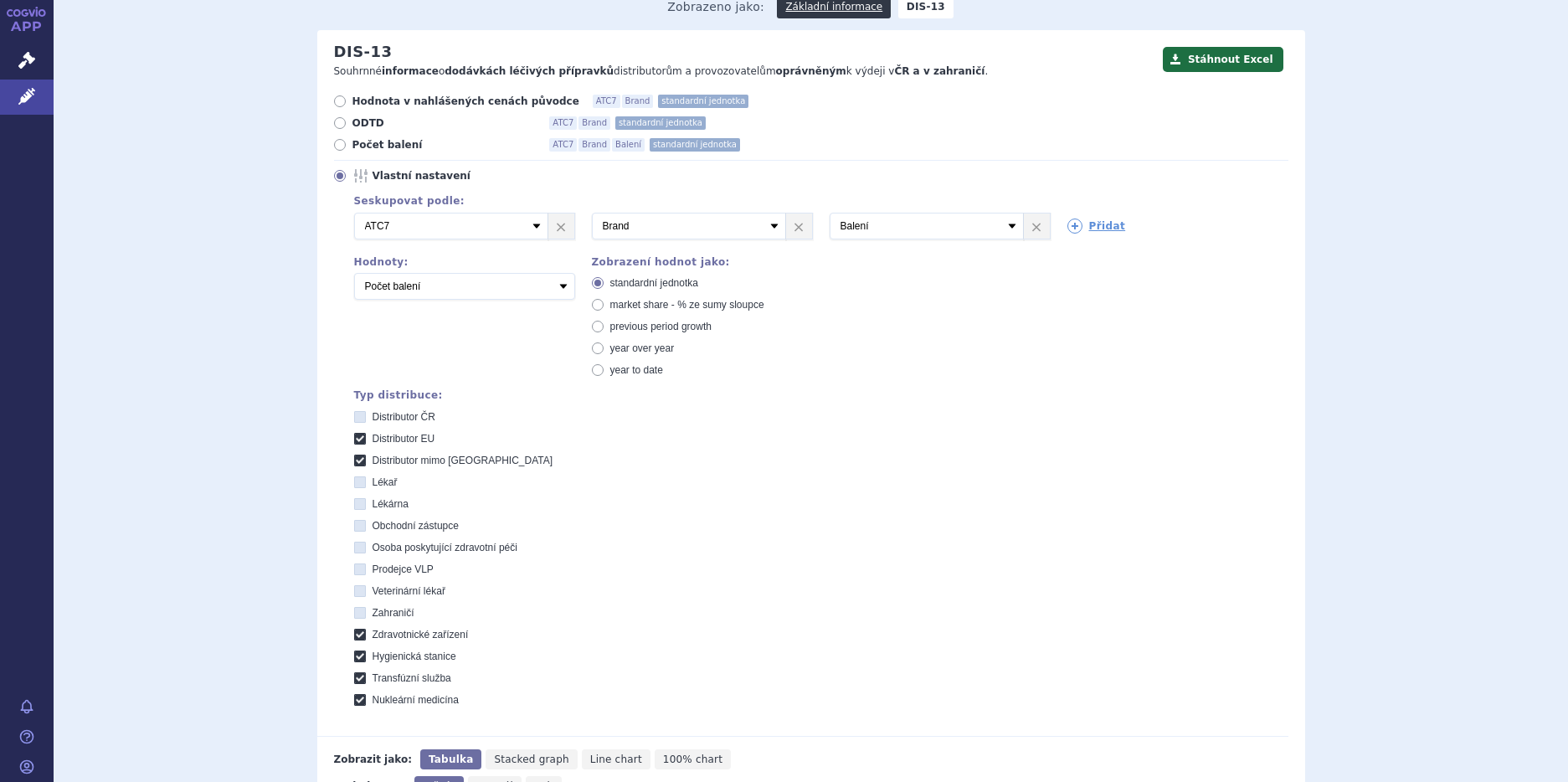
scroll to position [334, 0]
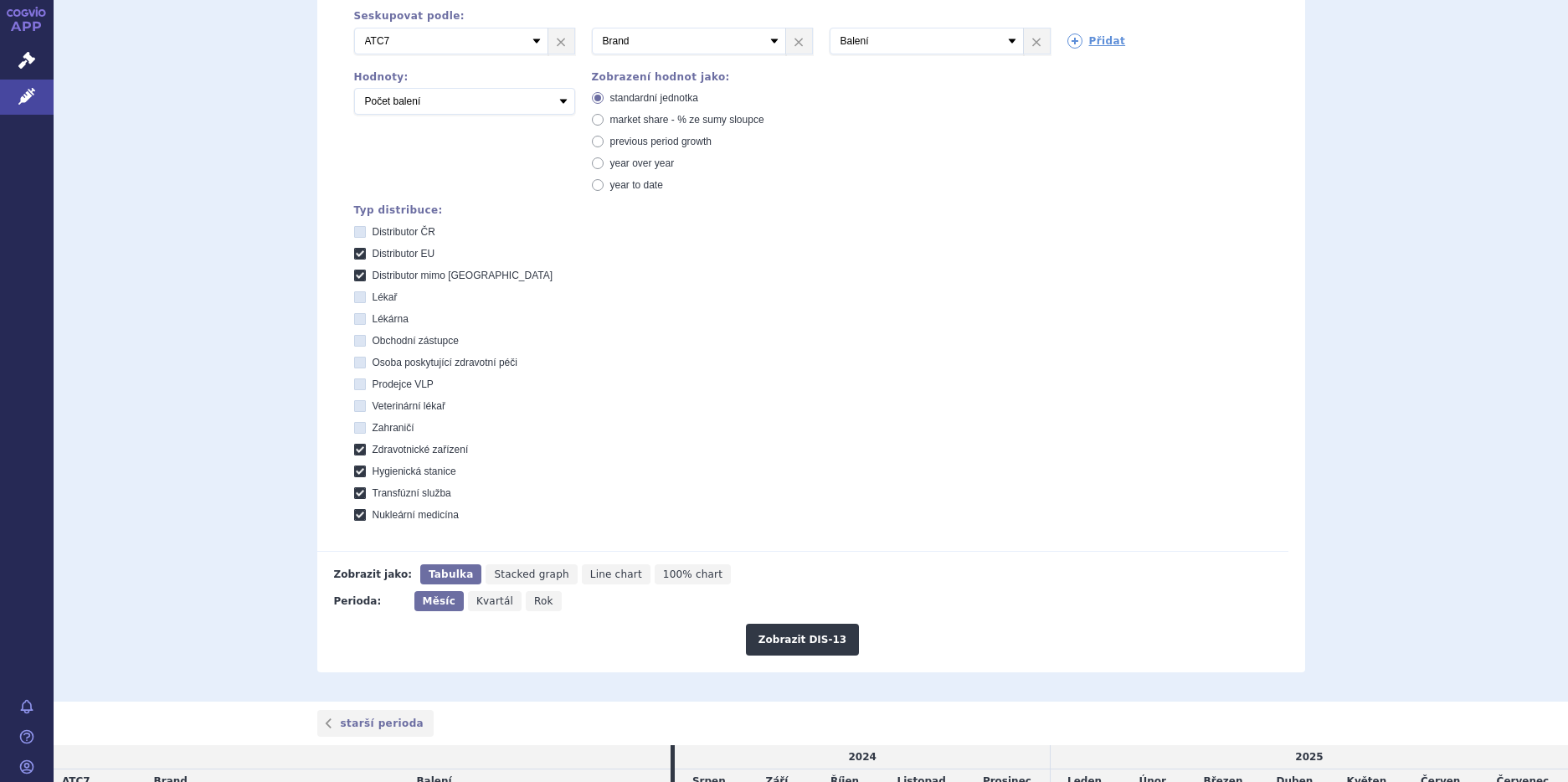
drag, startPoint x: 355, startPoint y: 452, endPoint x: 353, endPoint y: 474, distance: 22.1
click at [355, 453] on icon at bounding box center [360, 449] width 12 height 12
click at [356, 453] on zařízení "Zdravotnické zařízení" at bounding box center [360, 451] width 11 height 11
checkbox zařízení "false"
click at [355, 477] on icon at bounding box center [360, 472] width 12 height 12
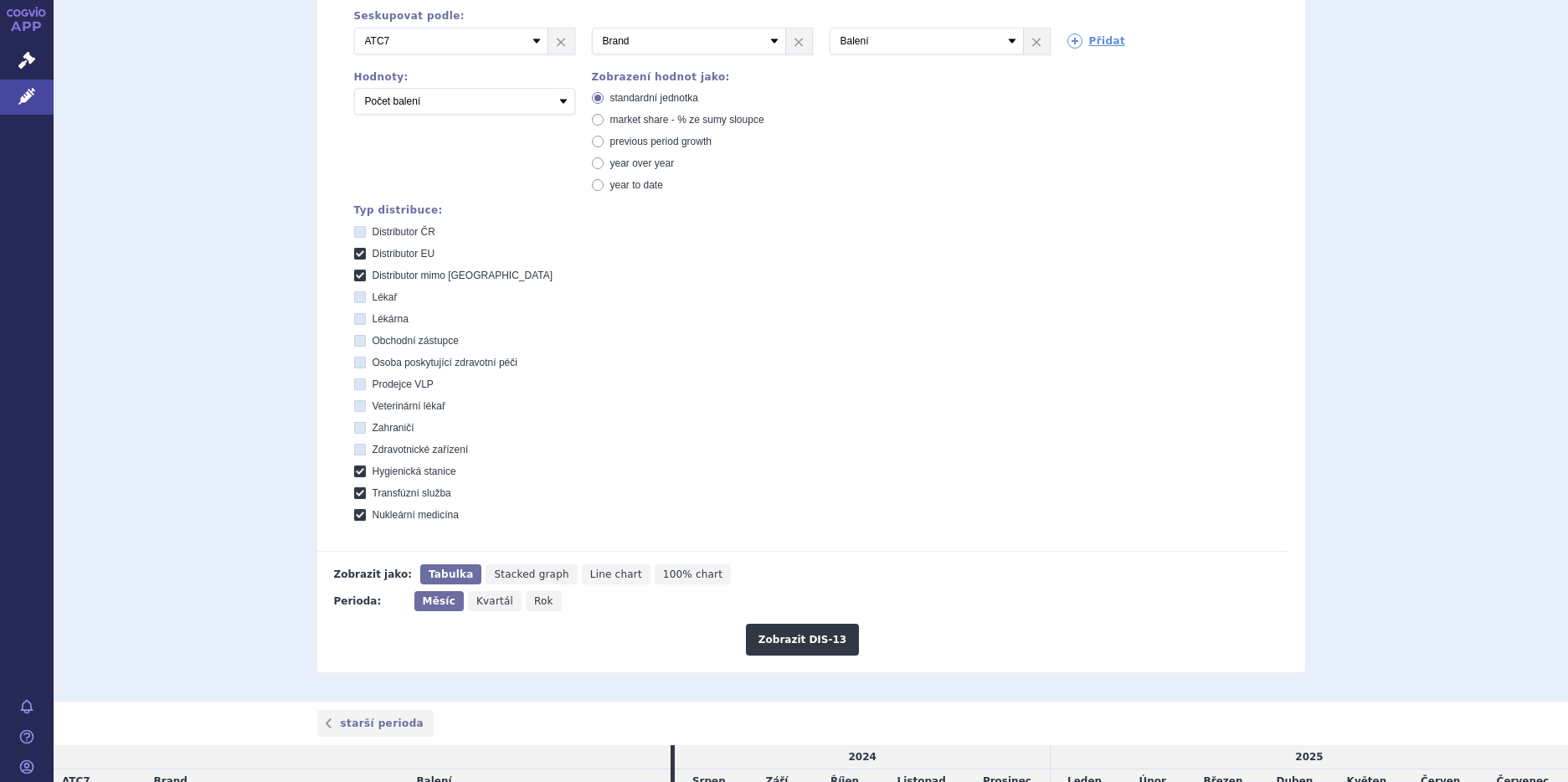
click at [356, 477] on stanice "Hygienická stanice" at bounding box center [360, 472] width 11 height 11
checkbox stanice "false"
click at [357, 497] on icon at bounding box center [360, 493] width 12 height 12
click at [357, 497] on služba "Transfúzní služba" at bounding box center [360, 494] width 11 height 11
checkbox služba "false"
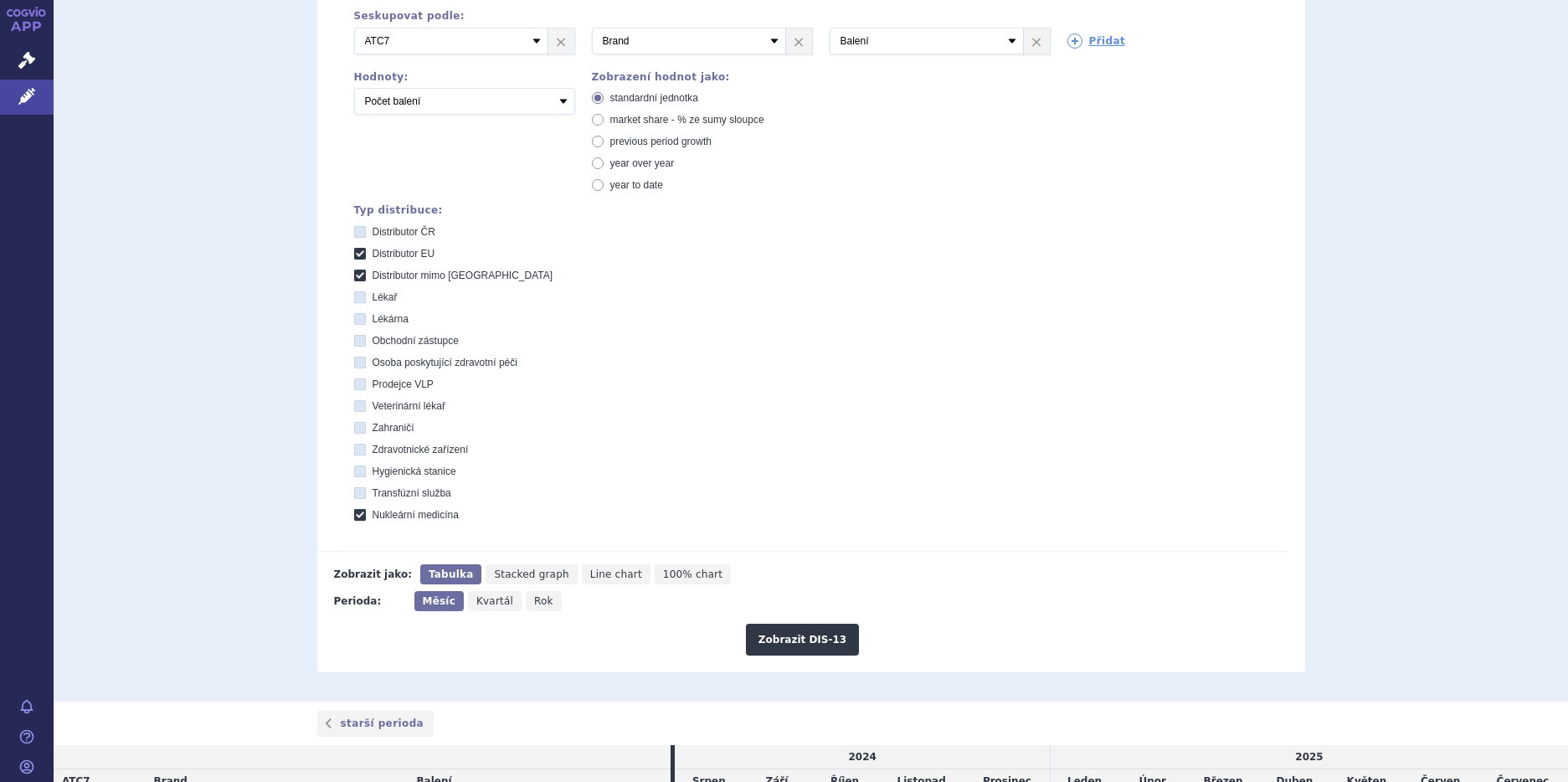
click at [355, 514] on icon at bounding box center [360, 515] width 12 height 12
click at [356, 514] on medicína "Nukleární medicína" at bounding box center [360, 517] width 11 height 11
checkbox medicína "false"
click at [776, 646] on button "Zobrazit DIS-13" at bounding box center [802, 639] width 113 height 32
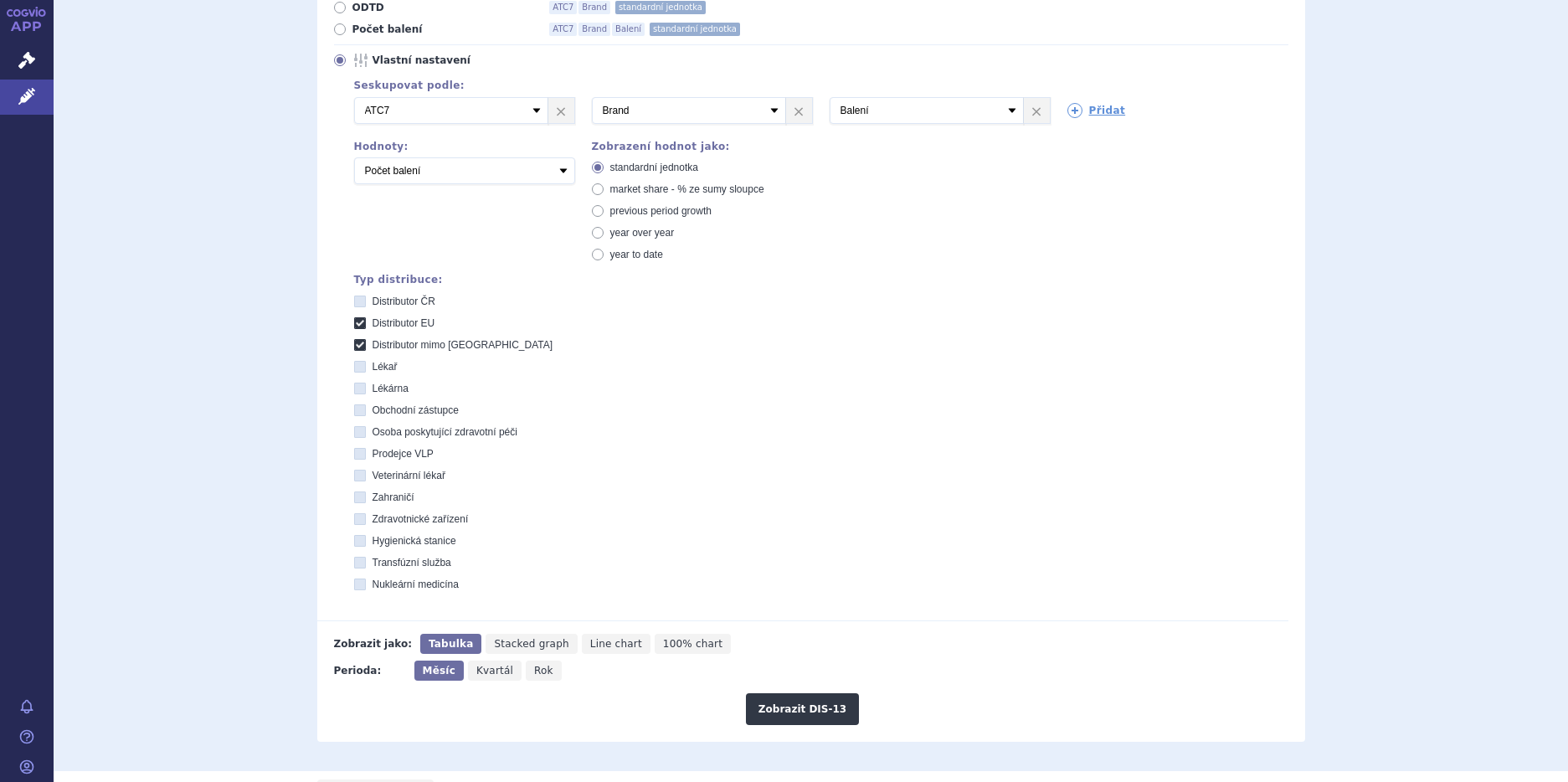
scroll to position [21, 0]
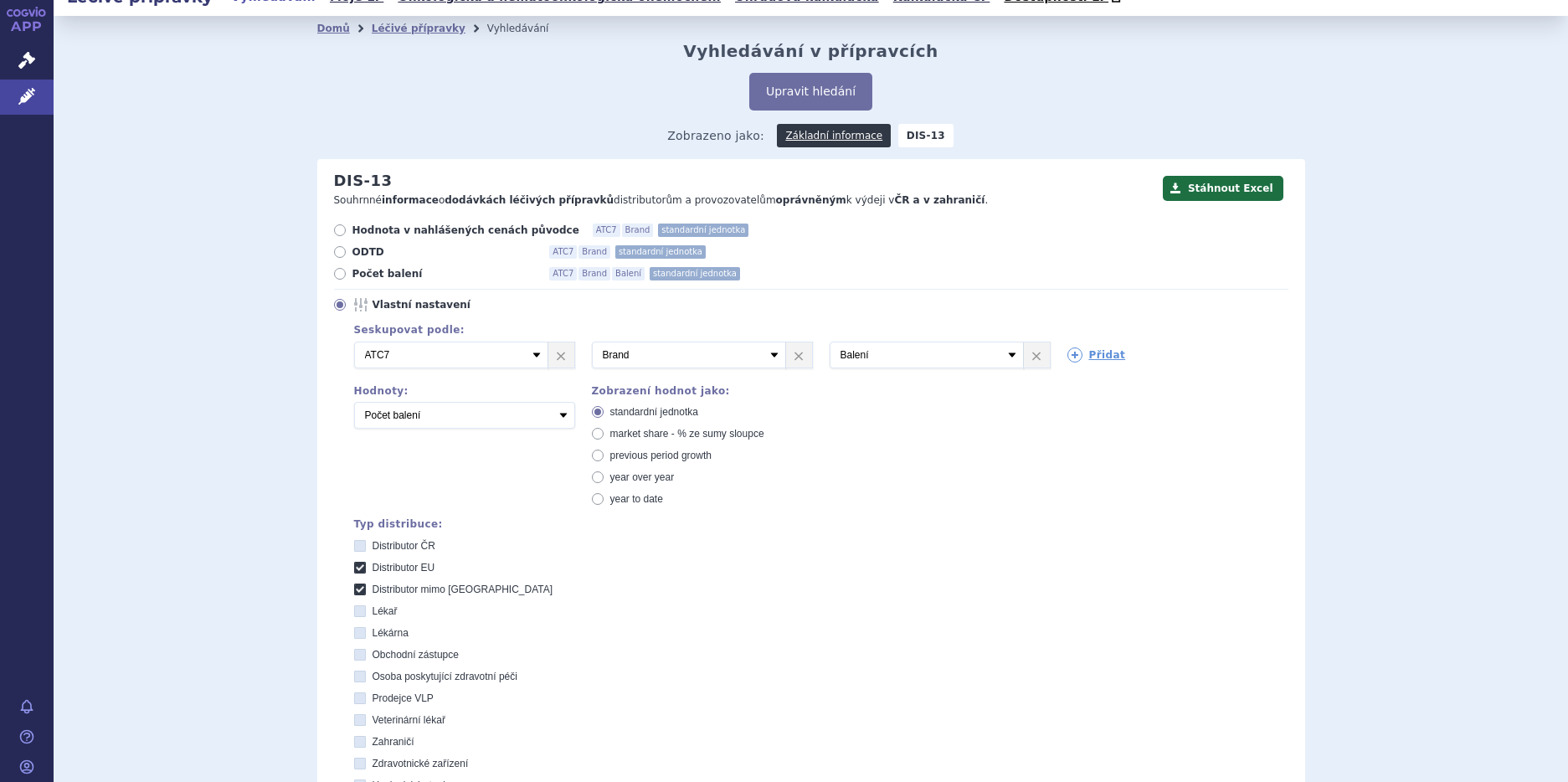
click at [334, 273] on icon at bounding box center [340, 274] width 12 height 12
click at [335, 273] on input "Počet balení ATC7 Brand Balení standardní jednotka" at bounding box center [340, 275] width 11 height 11
radio input "true"
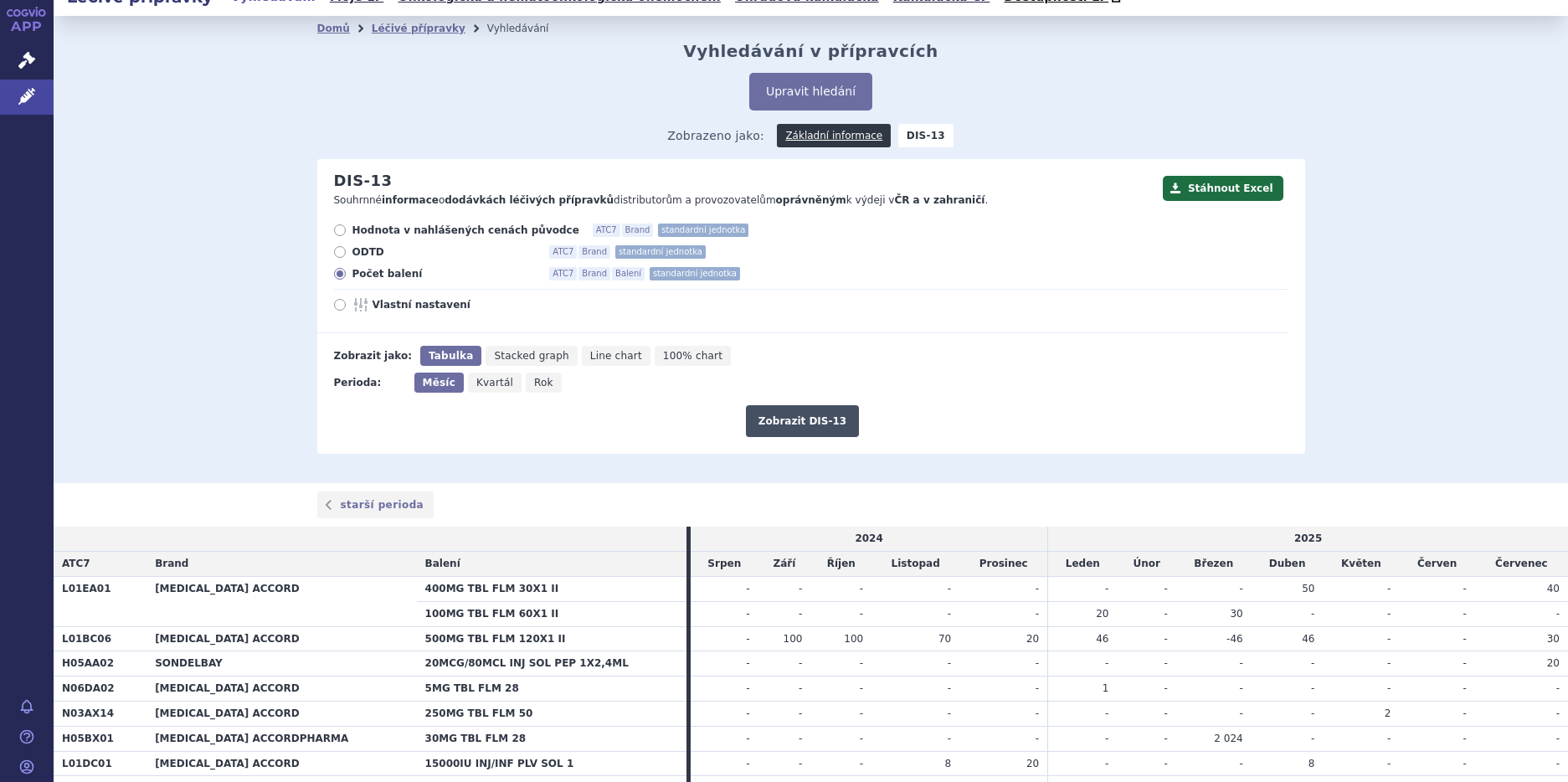
click at [802, 426] on button "Zobrazit DIS-13" at bounding box center [802, 421] width 113 height 32
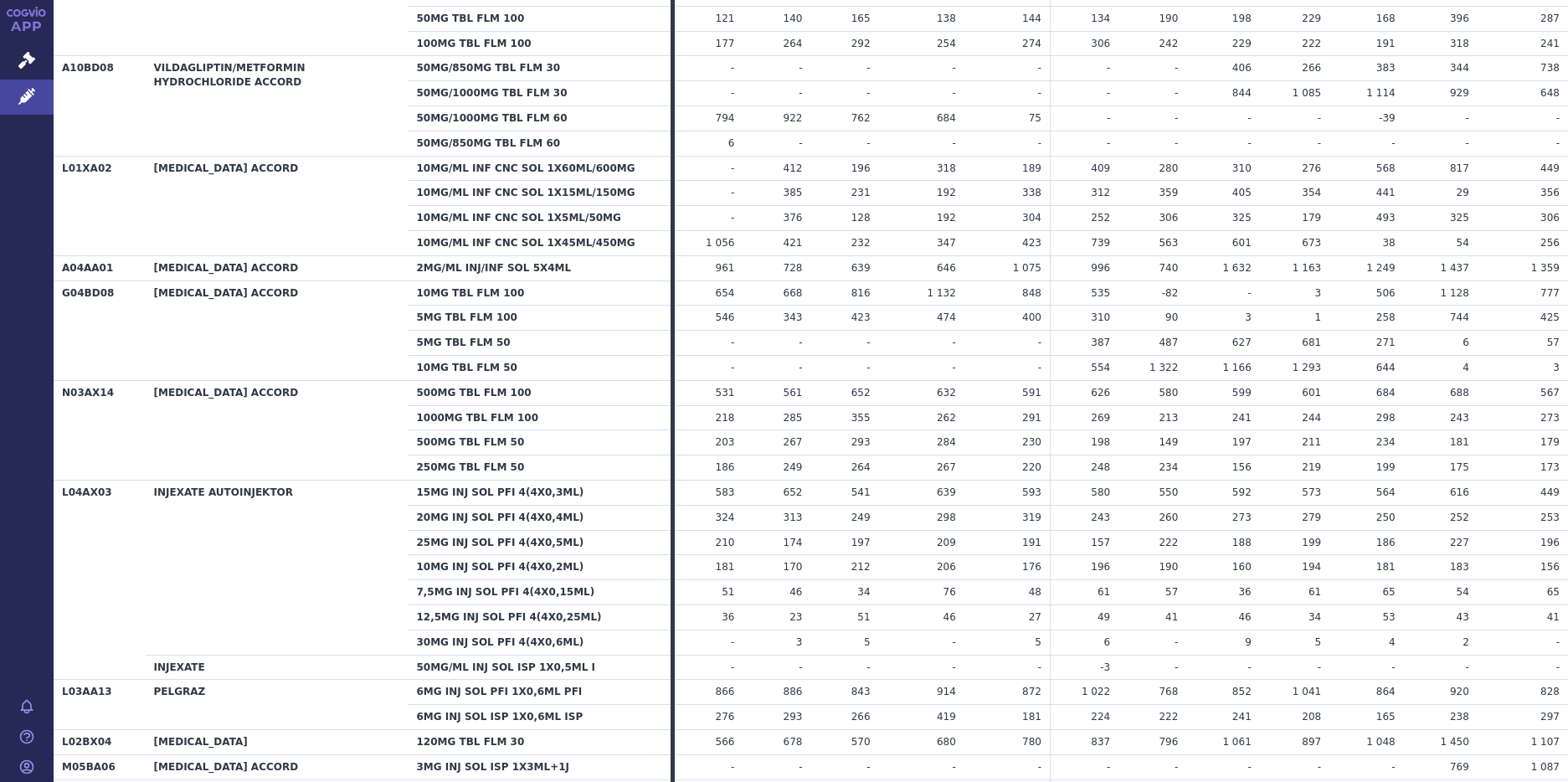
scroll to position [1591, 0]
